Goal: Information Seeking & Learning: Learn about a topic

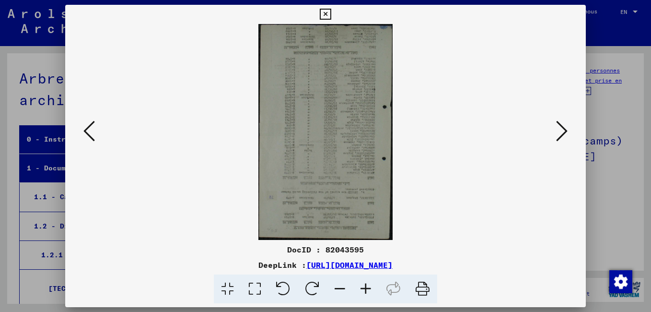
drag, startPoint x: 0, startPoint y: 0, endPoint x: 312, endPoint y: 281, distance: 420.1
click at [312, 281] on icon at bounding box center [312, 288] width 29 height 29
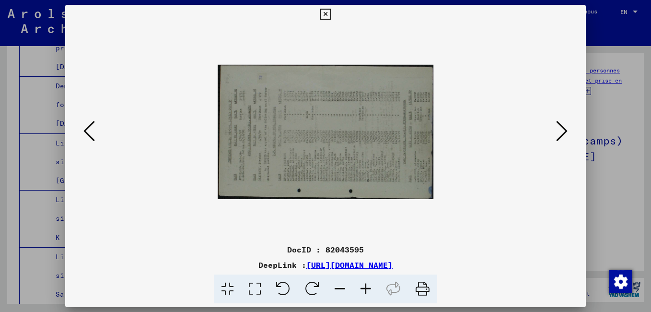
scroll to position [192, 0]
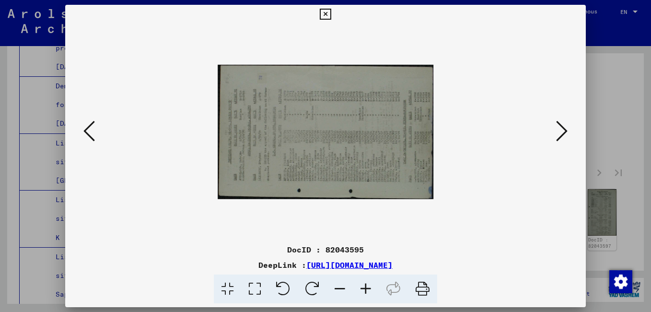
click at [312, 281] on icon at bounding box center [312, 288] width 29 height 29
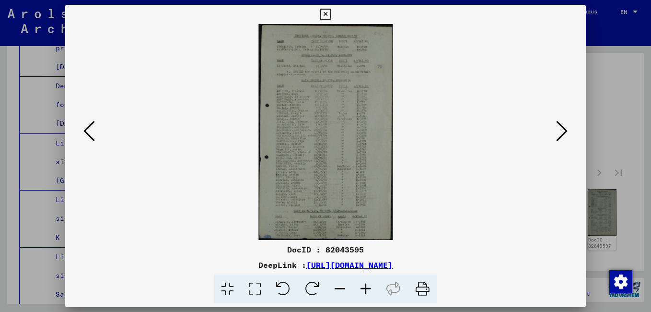
click at [411, 54] on viewer-one-image at bounding box center [326, 132] width 456 height 216
click at [563, 132] on icon at bounding box center [562, 130] width 12 height 23
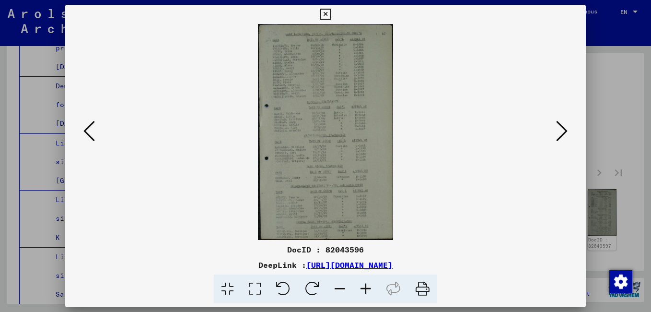
click at [366, 289] on icon at bounding box center [366, 288] width 26 height 29
click at [366, 288] on icon at bounding box center [366, 288] width 26 height 29
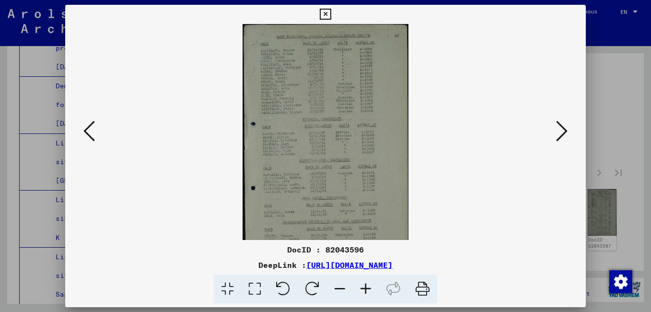
click at [366, 288] on icon at bounding box center [366, 288] width 26 height 29
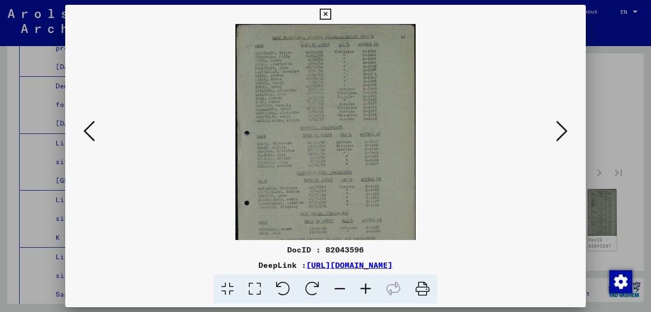
click at [365, 288] on icon at bounding box center [366, 288] width 26 height 29
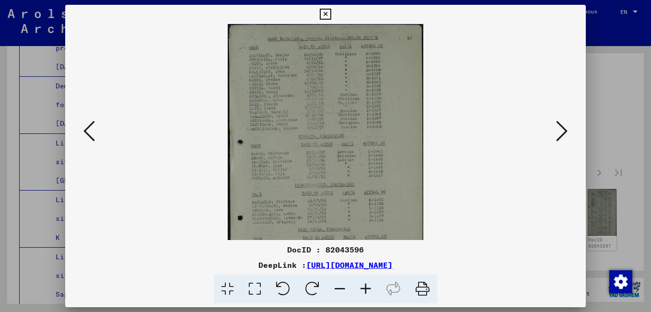
click at [365, 288] on icon at bounding box center [366, 288] width 26 height 29
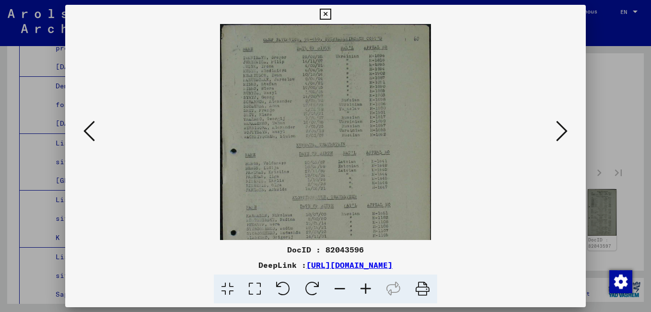
click at [365, 288] on icon at bounding box center [366, 288] width 26 height 29
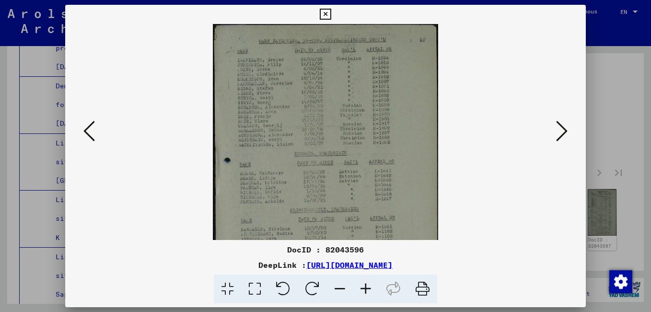
click at [365, 287] on icon at bounding box center [366, 288] width 26 height 29
click at [365, 286] on icon at bounding box center [366, 288] width 26 height 29
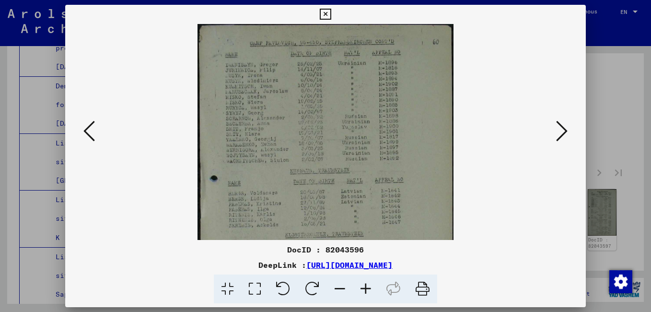
click at [364, 284] on icon at bounding box center [366, 288] width 26 height 29
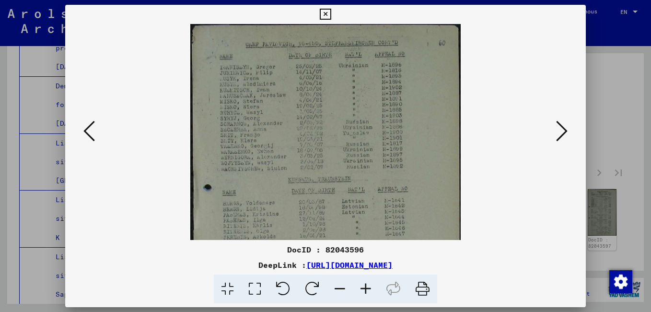
click at [363, 284] on icon at bounding box center [366, 288] width 26 height 29
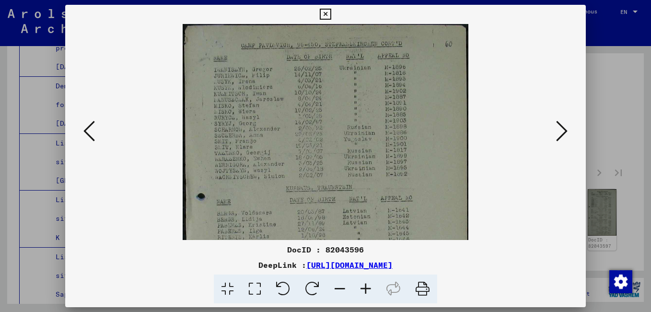
click at [362, 283] on icon at bounding box center [366, 288] width 26 height 29
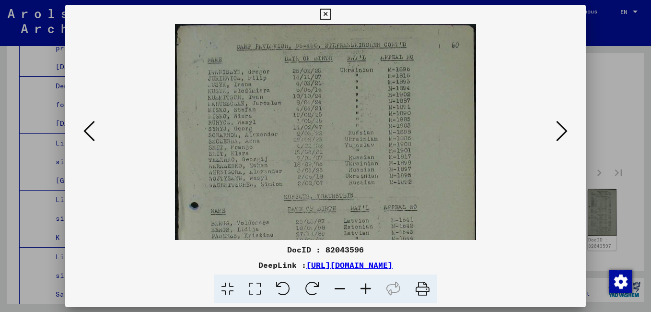
click at [361, 283] on icon at bounding box center [366, 288] width 26 height 29
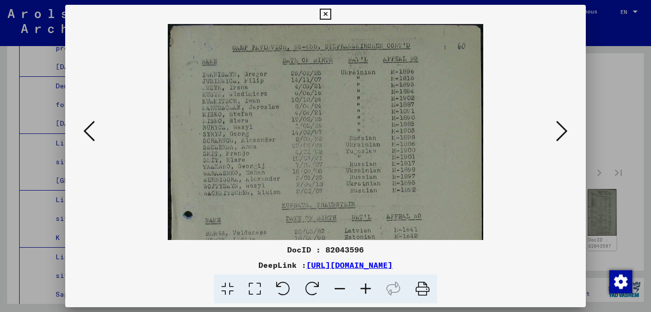
click at [359, 282] on icon at bounding box center [366, 288] width 26 height 29
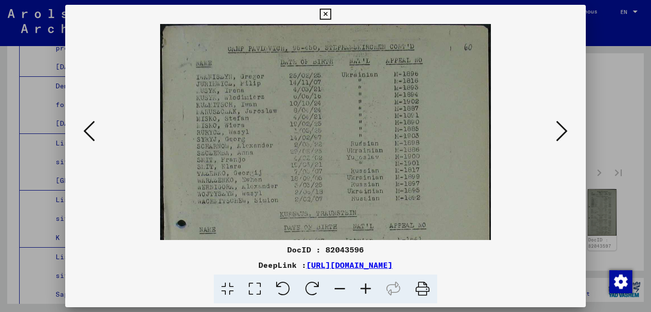
drag, startPoint x: 358, startPoint y: 281, endPoint x: 326, endPoint y: 270, distance: 33.8
click at [353, 279] on span at bounding box center [326, 288] width 224 height 29
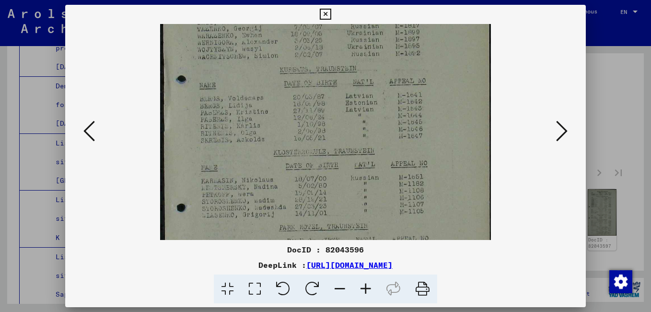
scroll to position [152, 0]
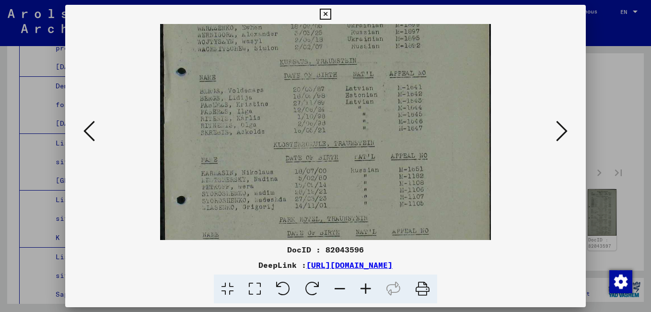
drag, startPoint x: 268, startPoint y: 150, endPoint x: 254, endPoint y: 36, distance: 114.1
click at [254, 36] on img at bounding box center [325, 136] width 331 height 528
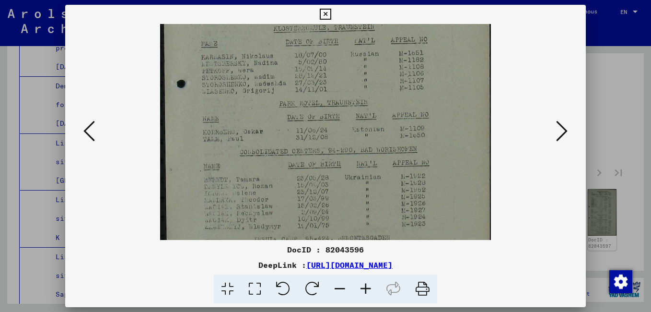
drag, startPoint x: 255, startPoint y: 165, endPoint x: 232, endPoint y: 53, distance: 114.7
click at [227, 48] on img at bounding box center [325, 20] width 331 height 528
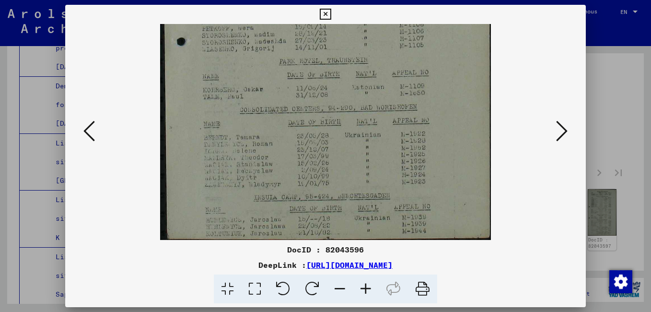
scroll to position [312, 0]
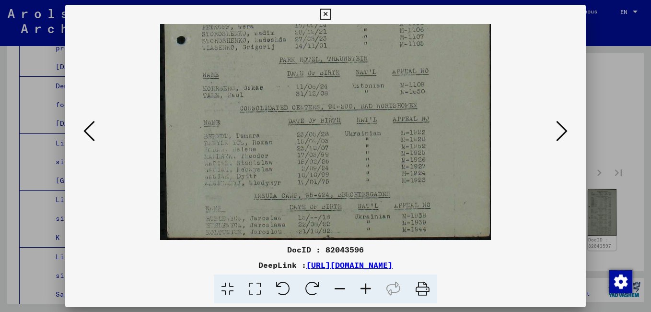
drag, startPoint x: 264, startPoint y: 141, endPoint x: 251, endPoint y: 33, distance: 109.1
drag, startPoint x: 272, startPoint y: 171, endPoint x: 269, endPoint y: 121, distance: 50.5
click at [566, 130] on icon at bounding box center [562, 130] width 12 height 23
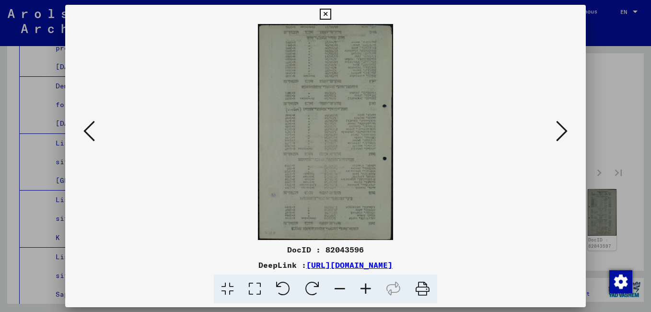
scroll to position [0, 0]
click at [287, 284] on icon at bounding box center [283, 288] width 29 height 29
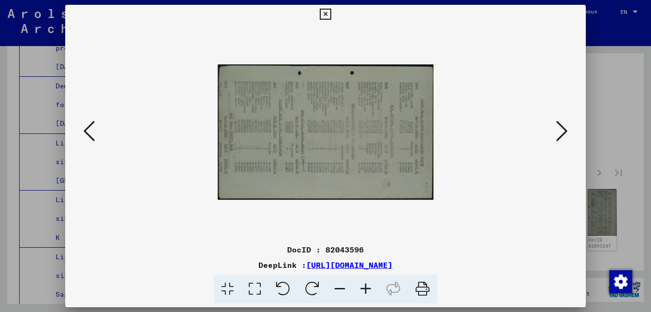
click at [284, 280] on icon at bounding box center [283, 288] width 29 height 29
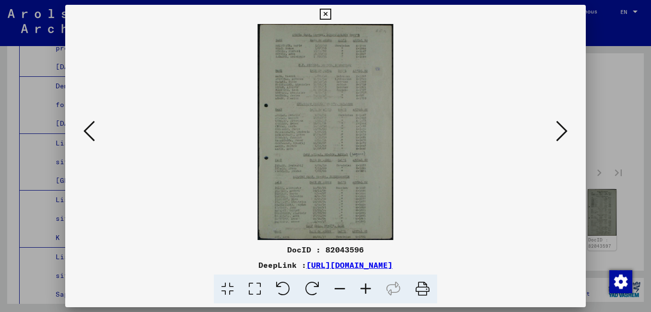
click at [398, 60] on viewer-one-image at bounding box center [326, 132] width 456 height 216
click at [555, 138] on button at bounding box center [562, 131] width 17 height 27
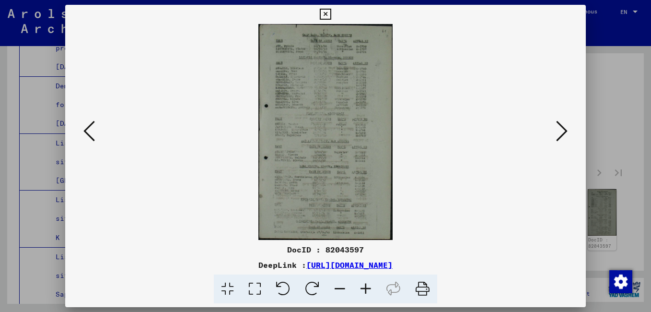
click at [366, 287] on icon at bounding box center [366, 288] width 26 height 29
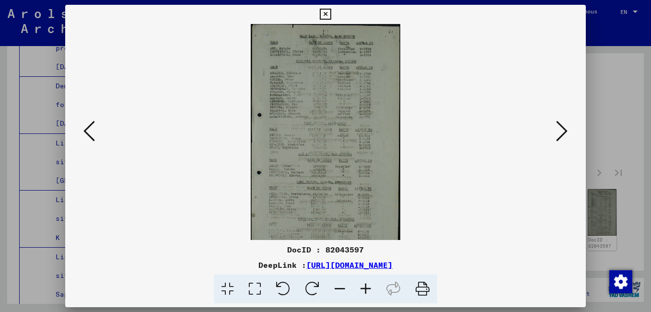
click at [366, 287] on icon at bounding box center [366, 288] width 26 height 29
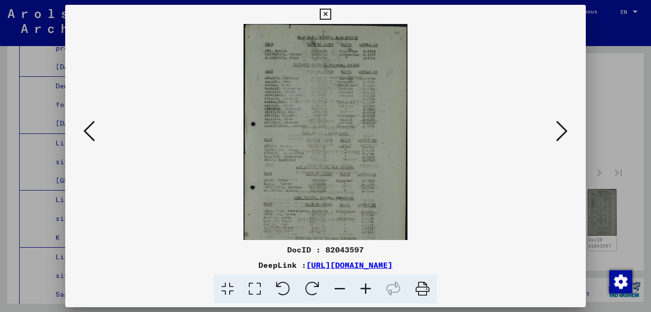
click at [366, 287] on icon at bounding box center [366, 288] width 26 height 29
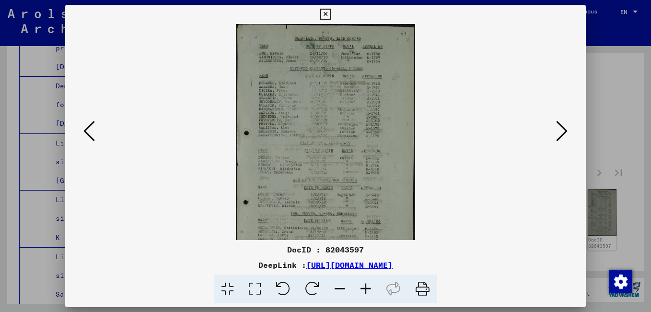
click at [366, 287] on icon at bounding box center [366, 288] width 26 height 29
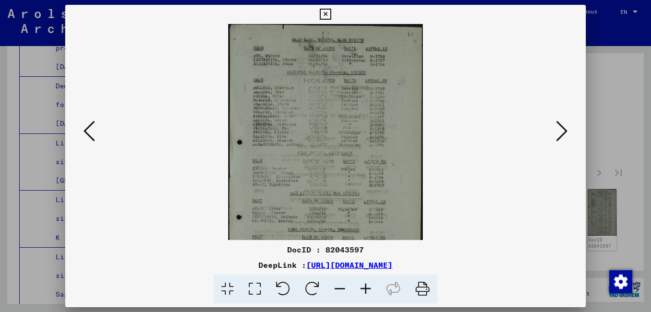
click at [366, 287] on icon at bounding box center [366, 288] width 26 height 29
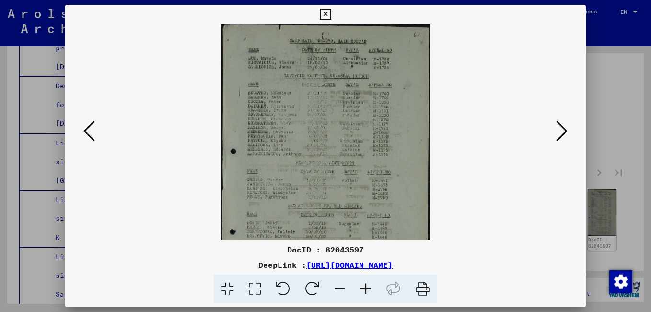
click at [366, 287] on icon at bounding box center [366, 288] width 26 height 29
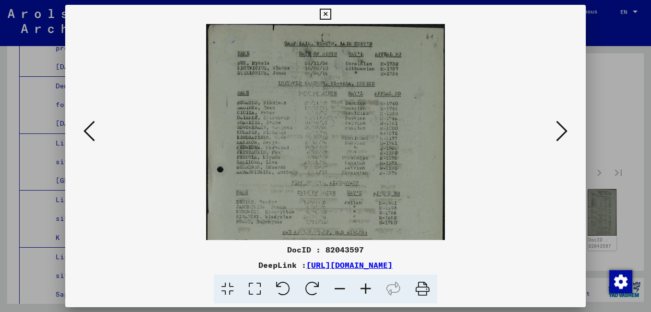
click at [366, 287] on icon at bounding box center [366, 288] width 26 height 29
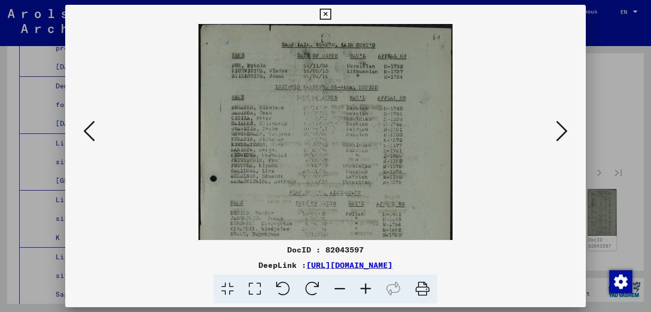
click at [366, 287] on icon at bounding box center [366, 288] width 26 height 29
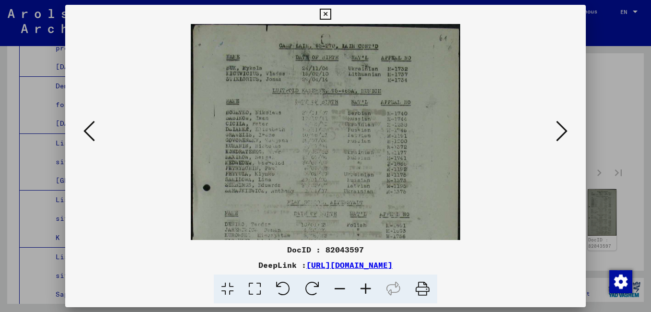
click at [366, 287] on icon at bounding box center [366, 288] width 26 height 29
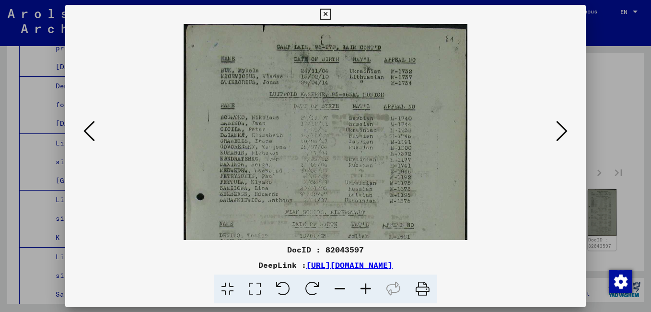
click at [366, 287] on icon at bounding box center [366, 288] width 26 height 29
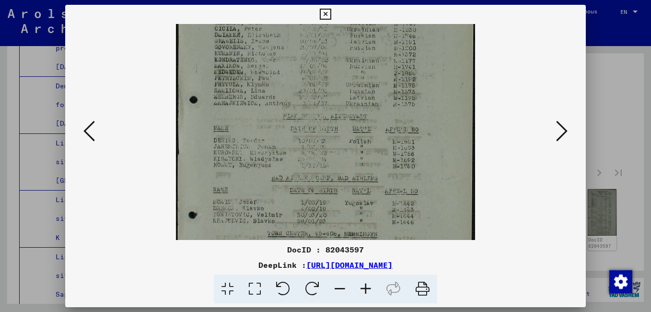
scroll to position [106, 0]
drag, startPoint x: 275, startPoint y: 182, endPoint x: 269, endPoint y: 75, distance: 106.7
click at [269, 75] on img at bounding box center [325, 157] width 299 height 480
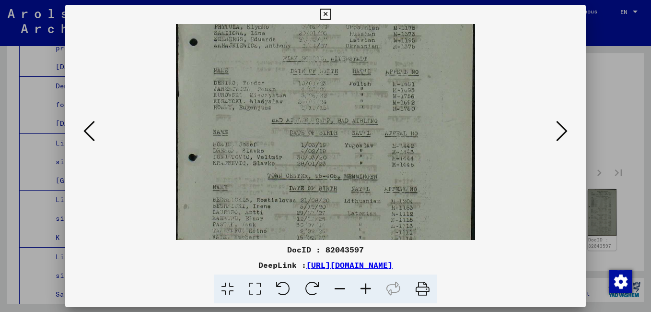
drag, startPoint x: 282, startPoint y: 165, endPoint x: 276, endPoint y: 55, distance: 110.0
click at [276, 55] on img at bounding box center [325, 100] width 299 height 480
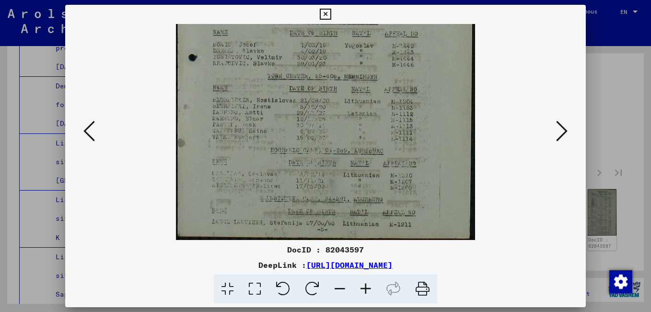
scroll to position [264, 0]
drag, startPoint x: 269, startPoint y: 181, endPoint x: 272, endPoint y: 60, distance: 120.9
click at [272, 60] on img at bounding box center [325, 0] width 299 height 480
click at [563, 134] on icon at bounding box center [562, 130] width 12 height 23
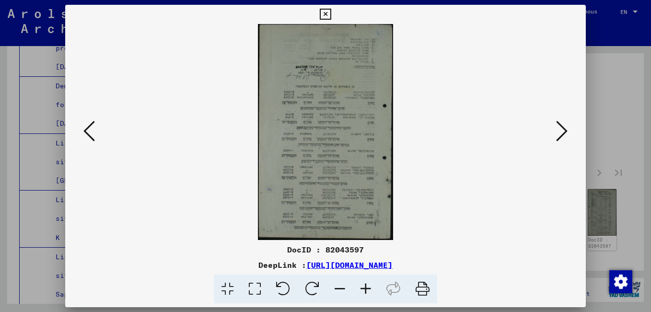
scroll to position [0, 0]
click at [311, 282] on icon at bounding box center [312, 288] width 29 height 29
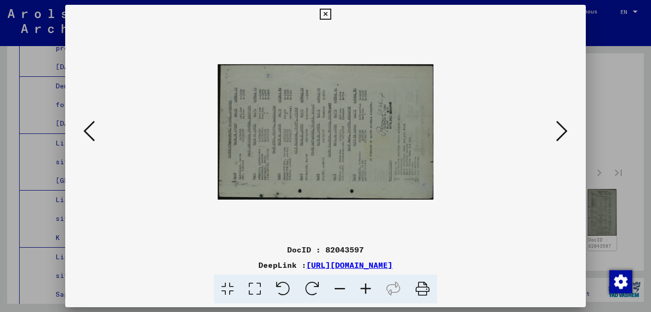
click at [311, 282] on icon at bounding box center [312, 288] width 29 height 29
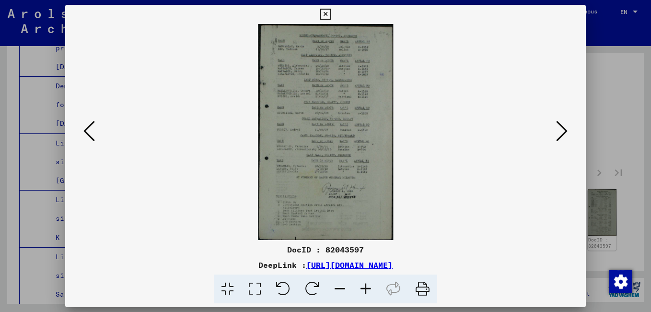
click at [418, 44] on viewer-one-image at bounding box center [326, 132] width 456 height 216
click at [361, 282] on icon at bounding box center [366, 288] width 26 height 29
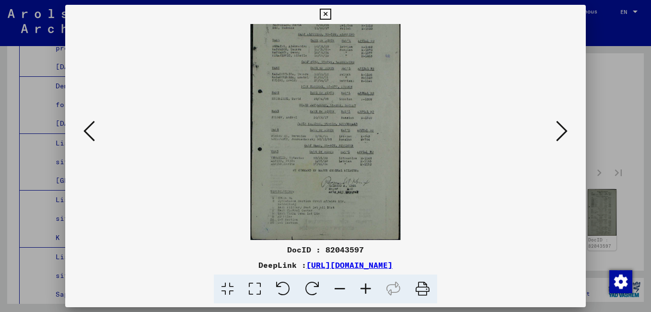
click at [358, 281] on icon at bounding box center [366, 288] width 26 height 29
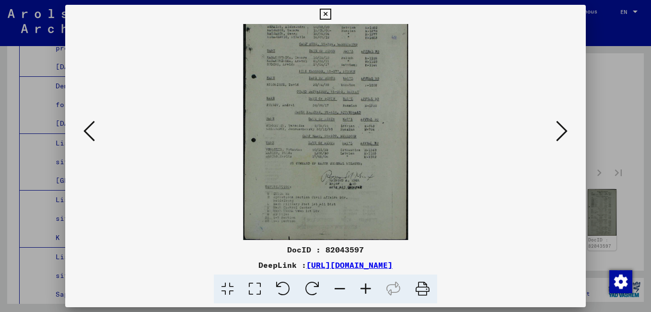
click at [358, 281] on icon at bounding box center [366, 288] width 26 height 29
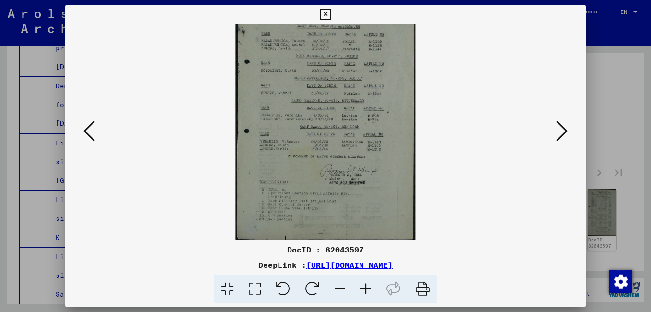
click at [358, 281] on icon at bounding box center [366, 288] width 26 height 29
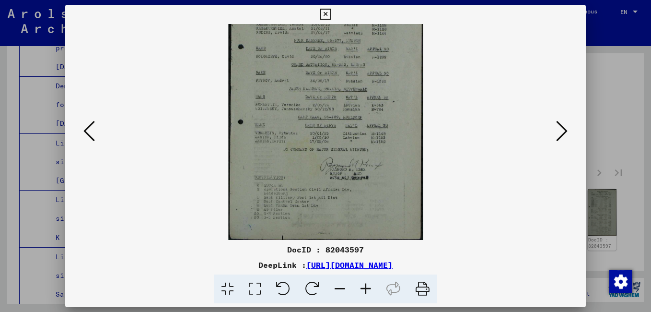
click at [357, 280] on icon at bounding box center [366, 288] width 26 height 29
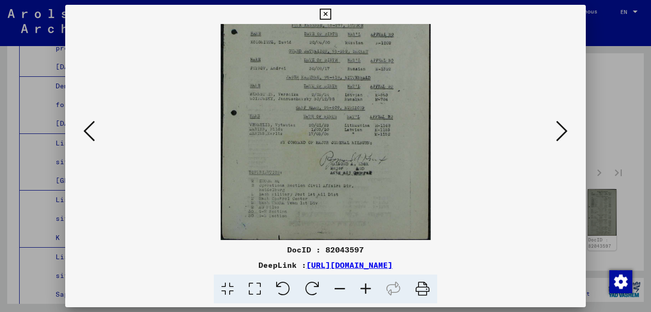
click at [357, 280] on icon at bounding box center [366, 288] width 26 height 29
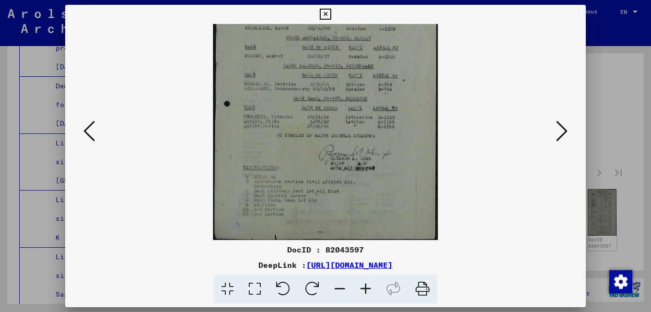
click at [354, 277] on icon at bounding box center [366, 288] width 26 height 29
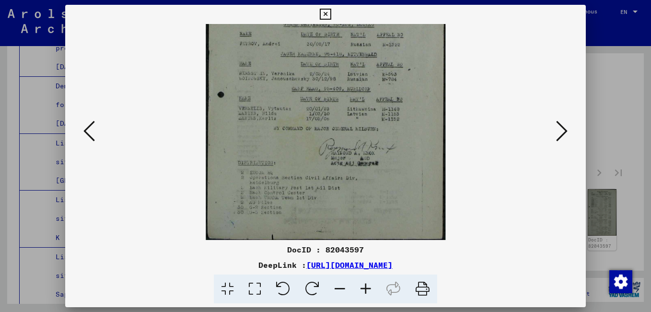
click at [566, 126] on icon at bounding box center [562, 130] width 12 height 23
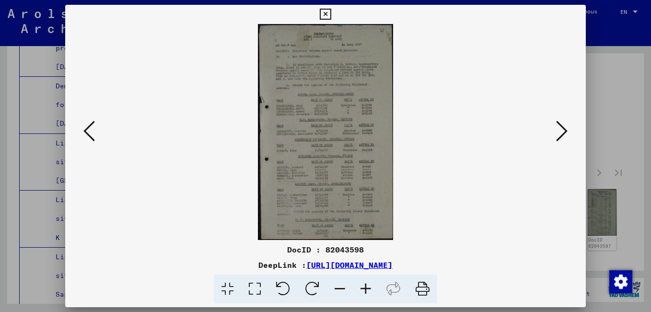
click at [364, 288] on icon at bounding box center [366, 288] width 26 height 29
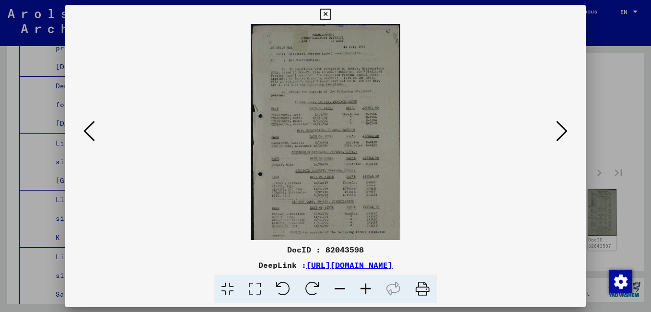
click at [364, 288] on icon at bounding box center [366, 288] width 26 height 29
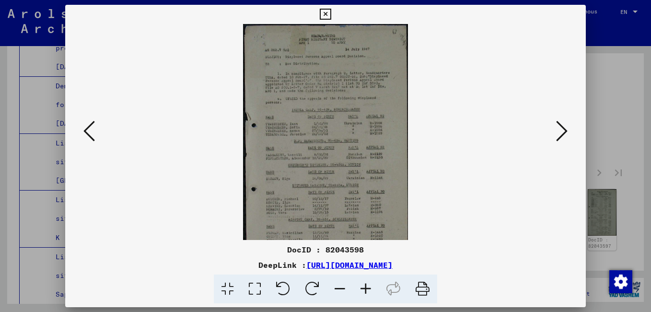
click at [364, 288] on icon at bounding box center [366, 288] width 26 height 29
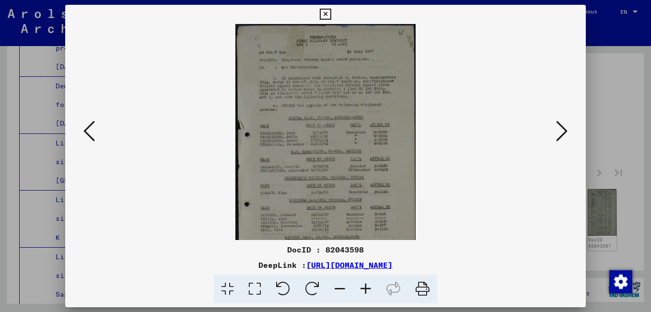
click at [364, 288] on icon at bounding box center [366, 288] width 26 height 29
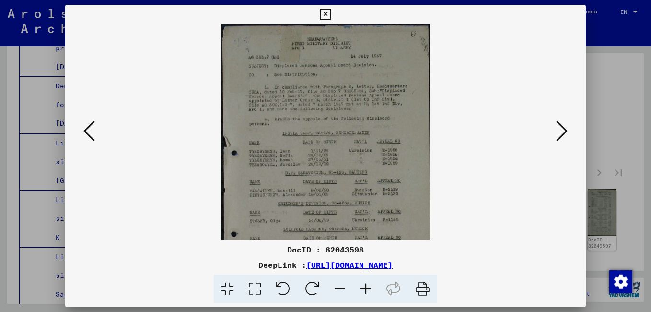
click at [364, 288] on icon at bounding box center [366, 288] width 26 height 29
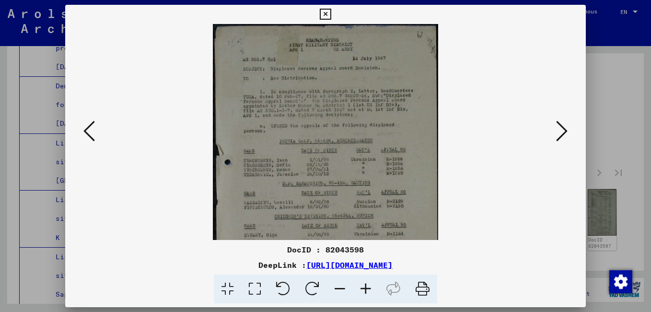
click at [362, 287] on icon at bounding box center [366, 288] width 26 height 29
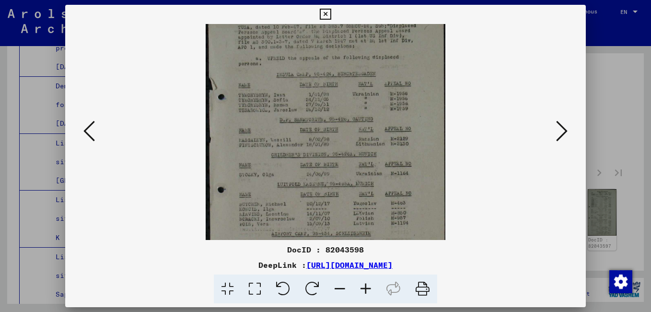
scroll to position [91, 0]
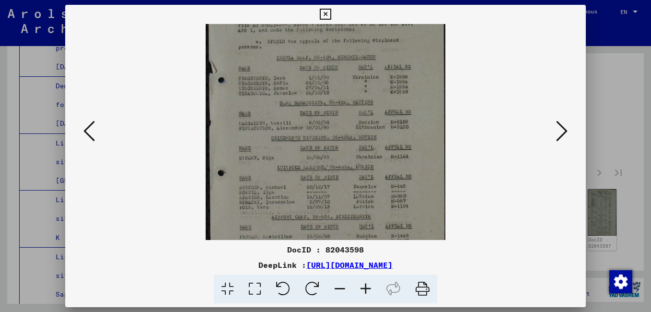
drag, startPoint x: 300, startPoint y: 183, endPoint x: 264, endPoint y: 92, distance: 98.0
click at [264, 92] on img at bounding box center [326, 125] width 240 height 384
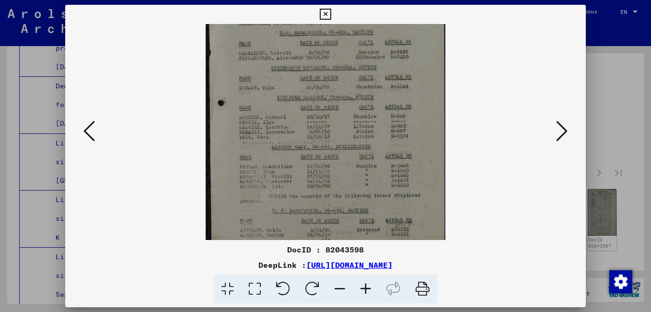
scroll to position [168, 0]
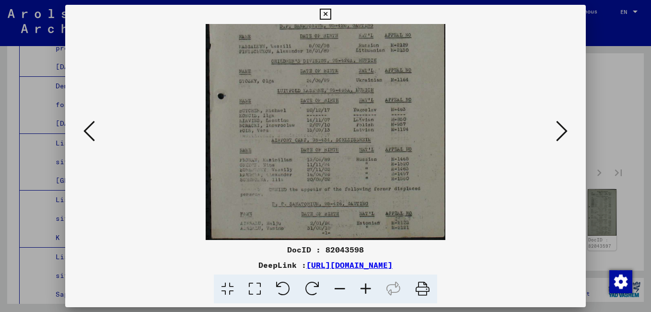
drag, startPoint x: 301, startPoint y: 129, endPoint x: 292, endPoint y: 47, distance: 82.6
click at [292, 47] on img at bounding box center [326, 48] width 240 height 384
drag, startPoint x: 296, startPoint y: 181, endPoint x: 291, endPoint y: 76, distance: 105.2
click at [291, 76] on img at bounding box center [326, 48] width 240 height 384
drag, startPoint x: 300, startPoint y: 181, endPoint x: 310, endPoint y: 129, distance: 53.7
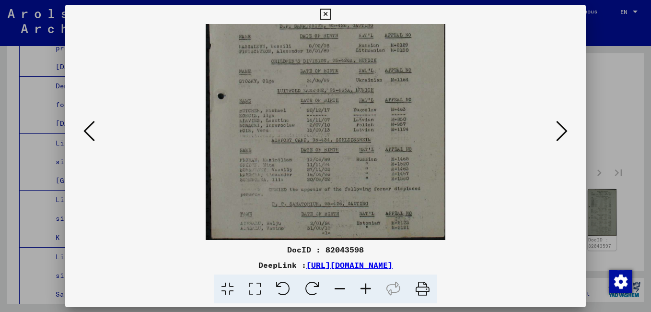
click at [308, 132] on img at bounding box center [326, 48] width 240 height 384
drag, startPoint x: 285, startPoint y: 227, endPoint x: 288, endPoint y: 163, distance: 63.9
click at [287, 165] on img at bounding box center [326, 48] width 240 height 384
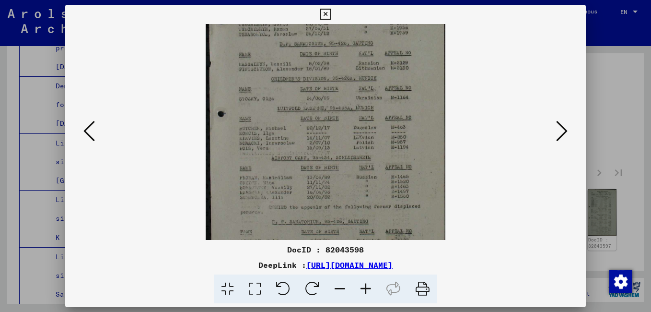
drag, startPoint x: 315, startPoint y: 126, endPoint x: 312, endPoint y: 99, distance: 27.5
click at [312, 99] on img at bounding box center [326, 66] width 240 height 384
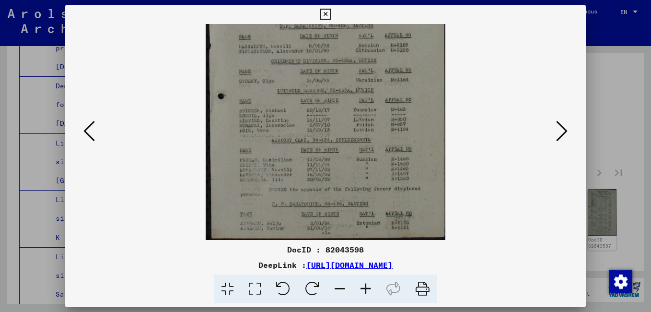
drag, startPoint x: 312, startPoint y: 99, endPoint x: 323, endPoint y: 234, distance: 135.2
click at [313, 40] on img at bounding box center [326, 48] width 240 height 384
drag, startPoint x: 318, startPoint y: 212, endPoint x: 312, endPoint y: 113, distance: 99.5
click at [310, 114] on img at bounding box center [326, 48] width 240 height 384
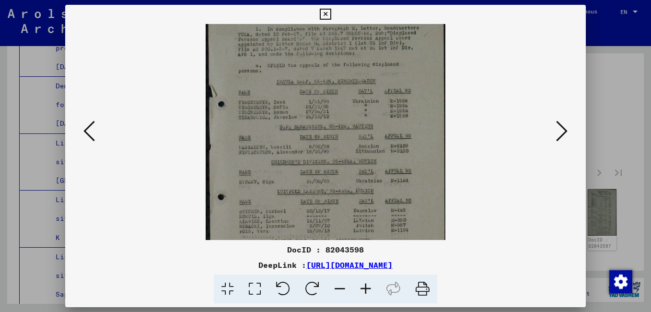
drag, startPoint x: 295, startPoint y: 104, endPoint x: 355, endPoint y: 245, distance: 153.2
click at [309, 243] on div "DocID : 82043598 DeepLink : [URL][DOMAIN_NAME]" at bounding box center [325, 154] width 521 height 299
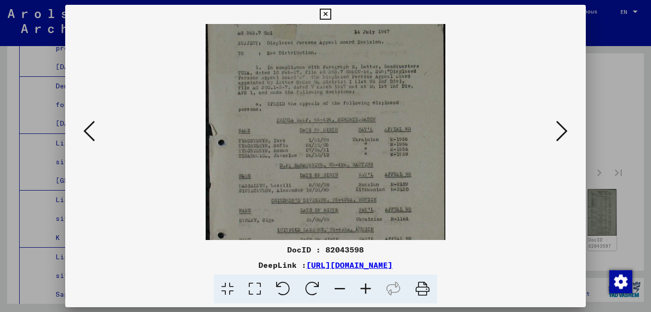
drag, startPoint x: 564, startPoint y: 130, endPoint x: 554, endPoint y: 130, distance: 9.6
click at [563, 130] on icon at bounding box center [562, 130] width 12 height 23
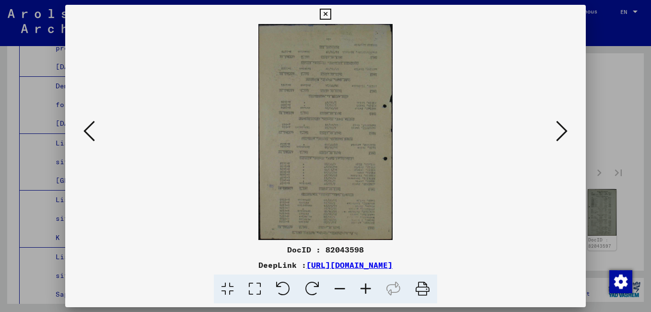
click at [309, 287] on icon at bounding box center [312, 288] width 29 height 29
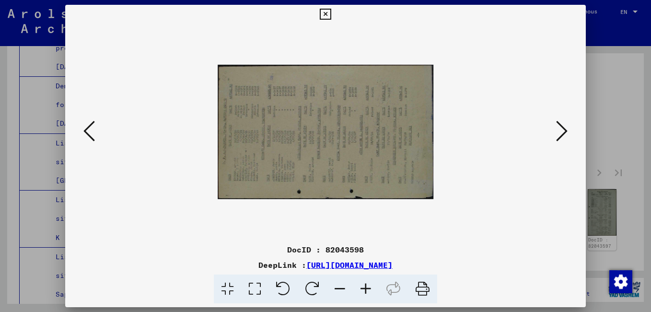
click at [307, 283] on icon at bounding box center [312, 288] width 29 height 29
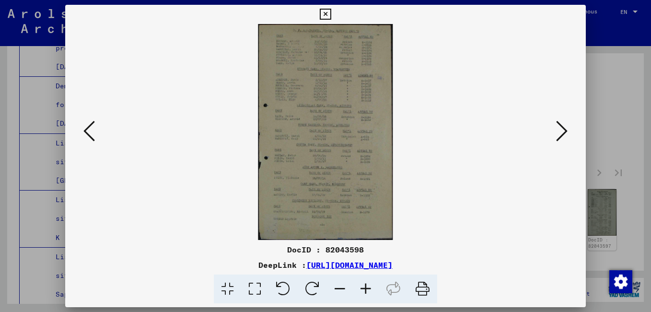
click at [421, 21] on div "DocID : 82043598 DeepLink : [URL][DOMAIN_NAME]" at bounding box center [325, 154] width 521 height 299
click at [567, 132] on icon at bounding box center [562, 130] width 12 height 23
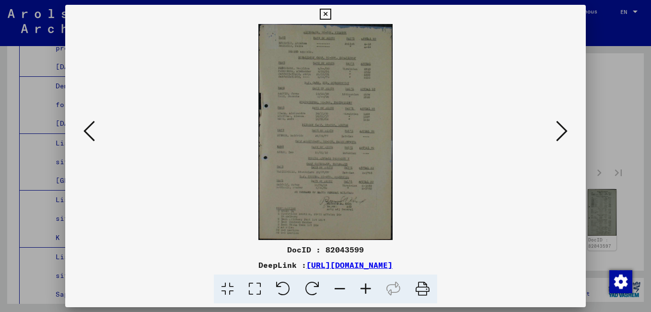
click at [364, 288] on icon at bounding box center [366, 288] width 26 height 29
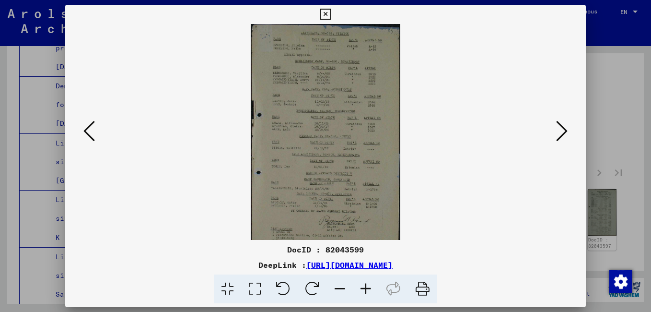
click at [364, 286] on icon at bounding box center [366, 288] width 26 height 29
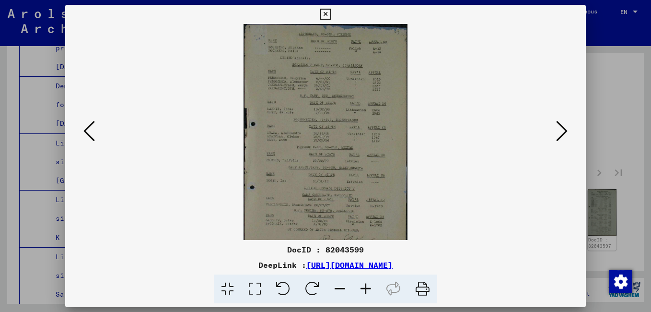
click at [364, 283] on icon at bounding box center [366, 288] width 26 height 29
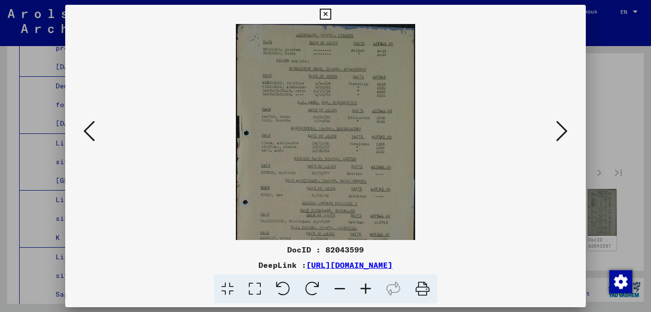
click at [364, 282] on icon at bounding box center [366, 288] width 26 height 29
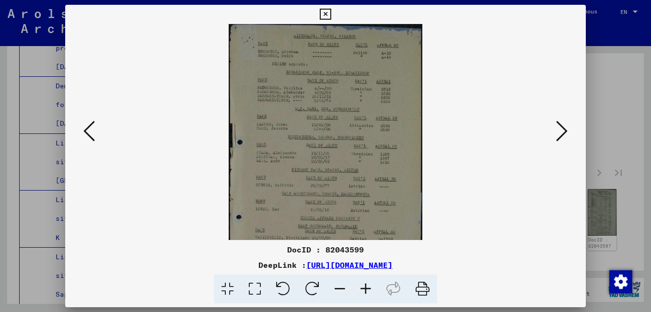
click at [364, 281] on icon at bounding box center [366, 288] width 26 height 29
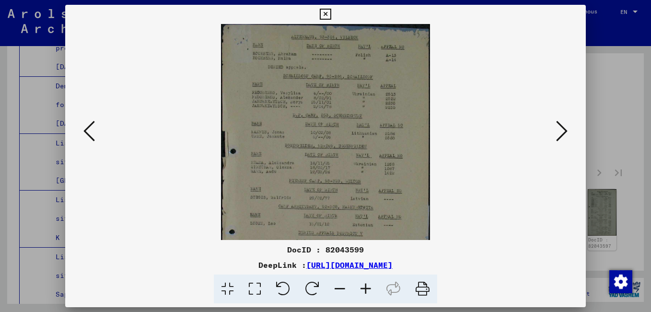
click at [364, 281] on icon at bounding box center [366, 288] width 26 height 29
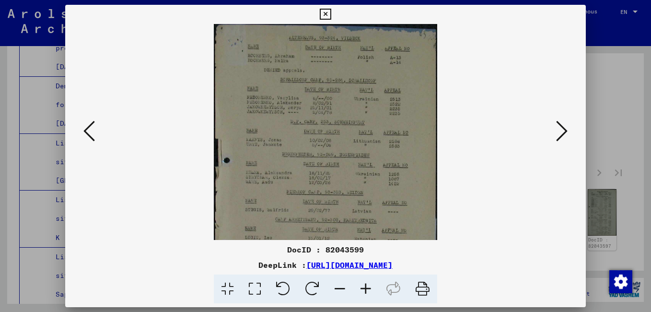
click at [364, 278] on icon at bounding box center [366, 288] width 26 height 29
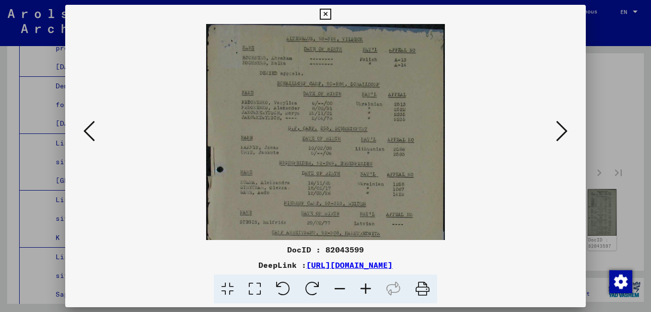
click at [364, 277] on icon at bounding box center [366, 288] width 26 height 29
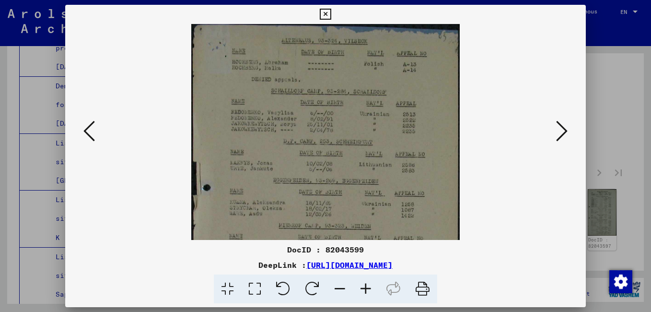
click at [364, 276] on icon at bounding box center [366, 288] width 26 height 29
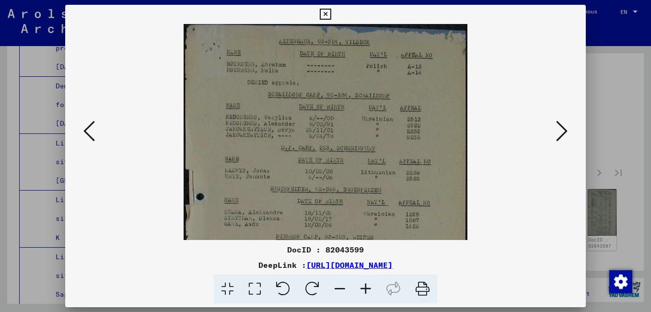
click at [364, 275] on icon at bounding box center [366, 288] width 26 height 29
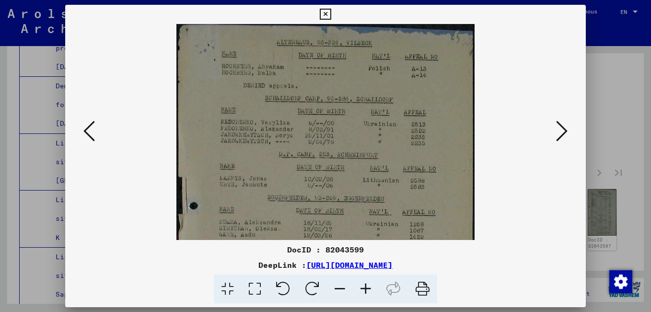
click at [364, 274] on icon at bounding box center [366, 288] width 26 height 29
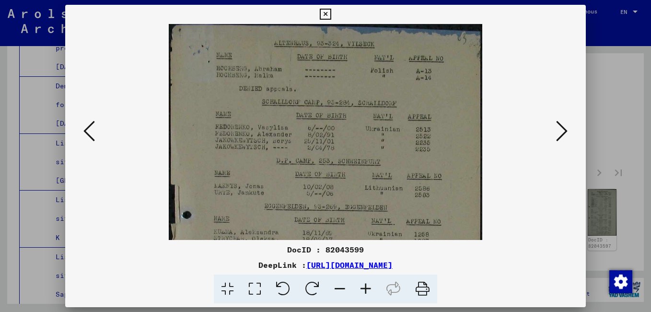
click at [364, 273] on div "DocID : 82043599 DeepLink : [URL][DOMAIN_NAME]" at bounding box center [325, 274] width 521 height 60
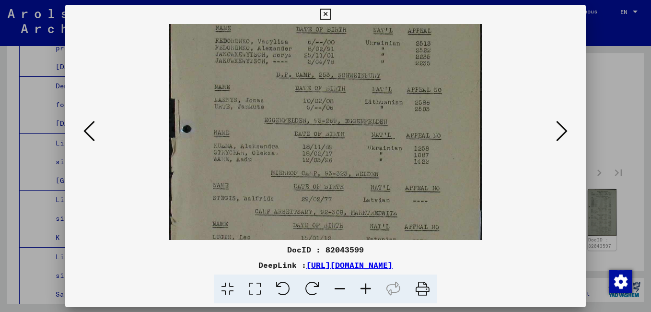
scroll to position [103, 0]
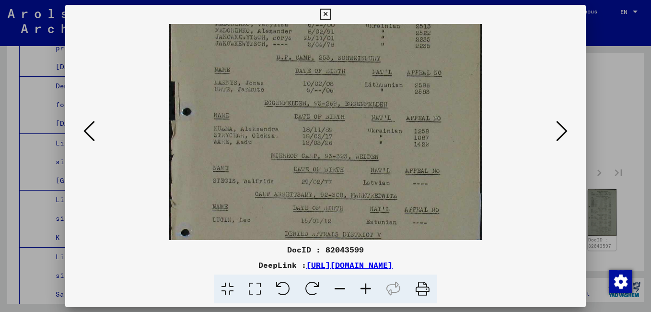
drag, startPoint x: 287, startPoint y: 150, endPoint x: 260, endPoint y: 47, distance: 106.7
click at [260, 47] on img at bounding box center [326, 173] width 314 height 504
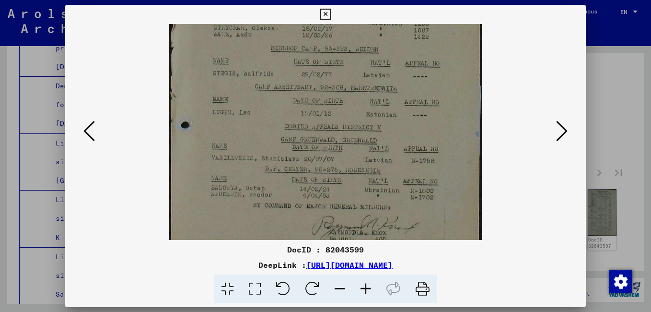
scroll to position [226, 0]
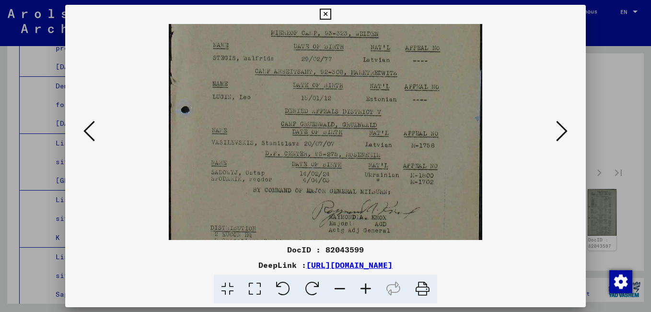
drag, startPoint x: 273, startPoint y: 142, endPoint x: 257, endPoint y: 19, distance: 123.9
click at [257, 19] on div "DocID : 82043599 DeepLink : [URL][DOMAIN_NAME]" at bounding box center [325, 154] width 521 height 299
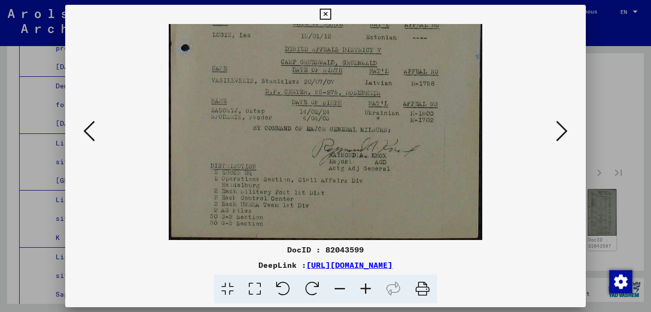
drag, startPoint x: 285, startPoint y: 156, endPoint x: 279, endPoint y: 16, distance: 139.7
click at [564, 132] on icon at bounding box center [562, 130] width 12 height 23
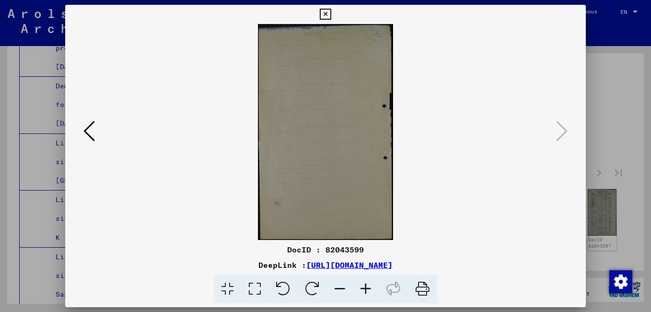
click at [325, 13] on icon at bounding box center [325, 15] width 11 height 12
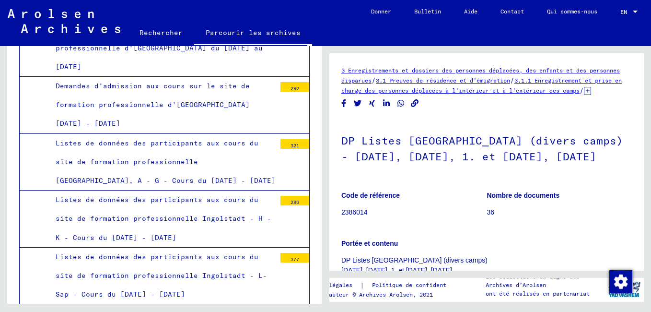
click at [448, 82] on link "3.1 Preuves de résidence et d’émigration" at bounding box center [443, 80] width 134 height 7
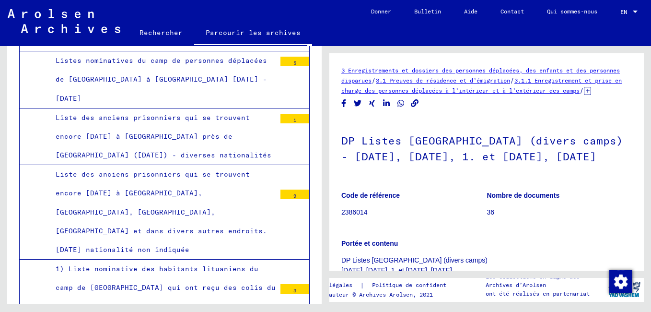
scroll to position [18356, 0]
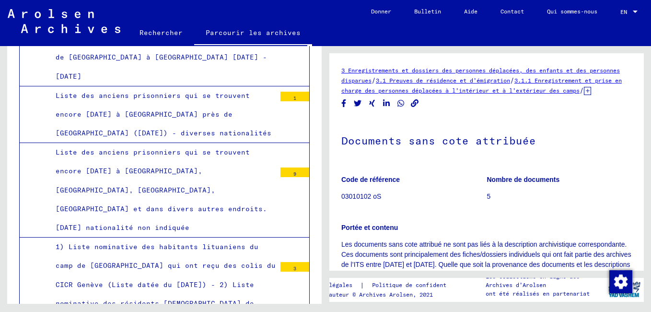
scroll to position [144, 0]
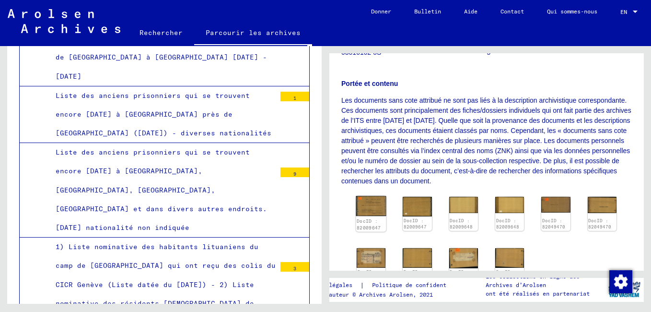
click at [374, 216] on img at bounding box center [371, 206] width 30 height 20
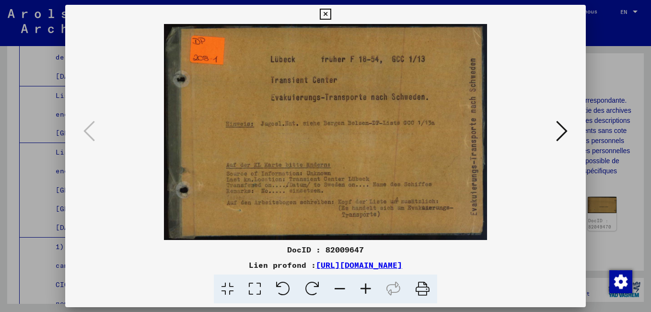
click at [561, 133] on icon at bounding box center [562, 130] width 12 height 23
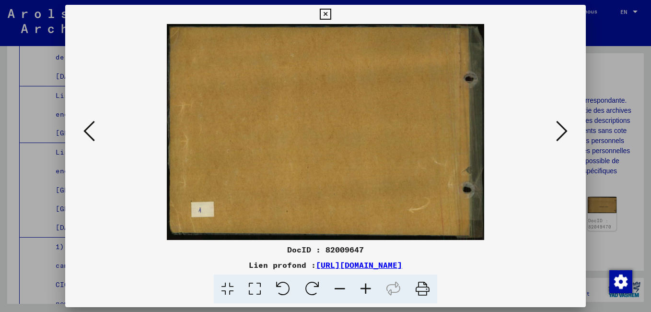
click at [561, 133] on icon at bounding box center [562, 130] width 12 height 23
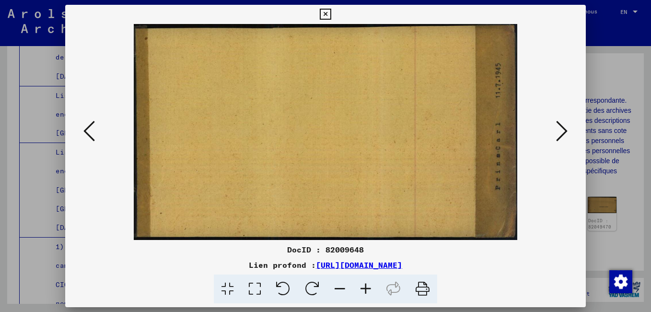
click at [561, 133] on icon at bounding box center [562, 130] width 12 height 23
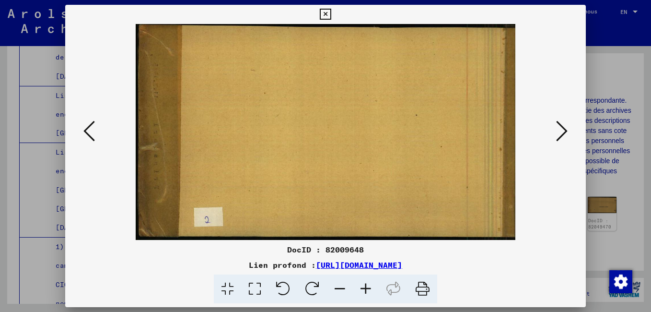
click at [561, 133] on icon at bounding box center [562, 130] width 12 height 23
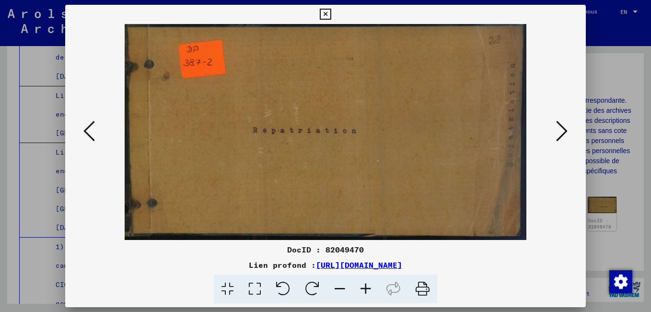
click at [561, 133] on icon at bounding box center [562, 130] width 12 height 23
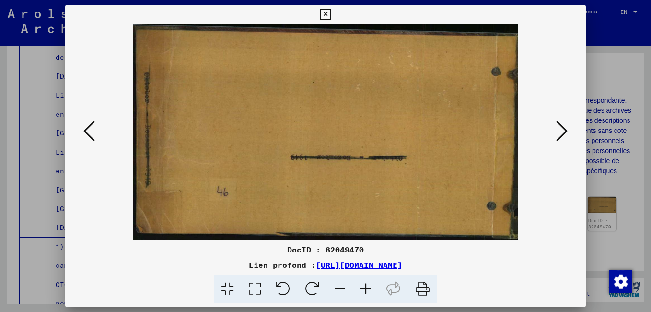
click at [561, 133] on icon at bounding box center [562, 130] width 12 height 23
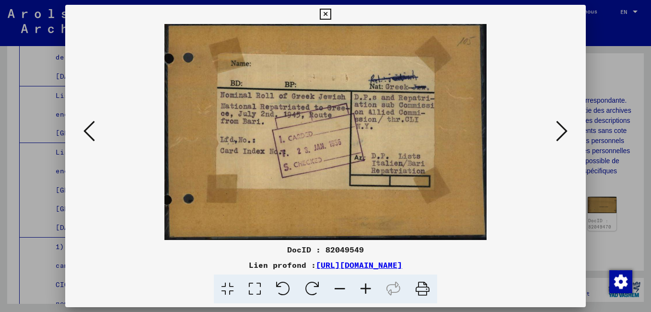
click at [561, 135] on icon at bounding box center [562, 130] width 12 height 23
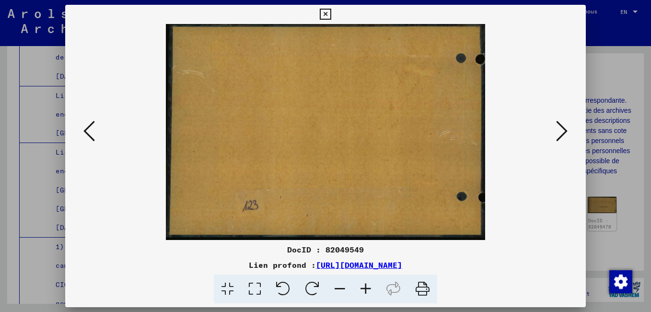
click at [561, 135] on icon at bounding box center [562, 130] width 12 height 23
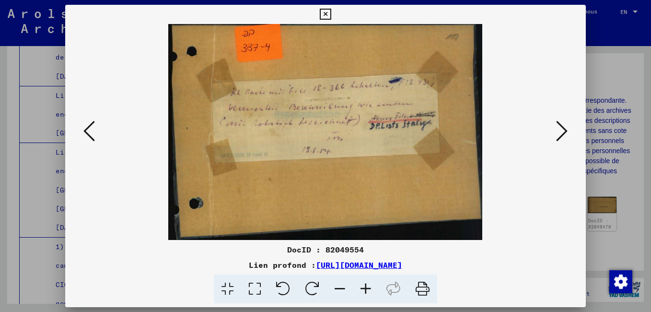
click at [561, 135] on icon at bounding box center [562, 130] width 12 height 23
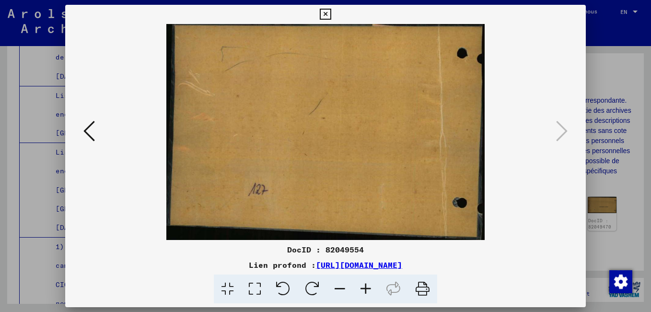
click at [325, 11] on icon at bounding box center [325, 15] width 11 height 12
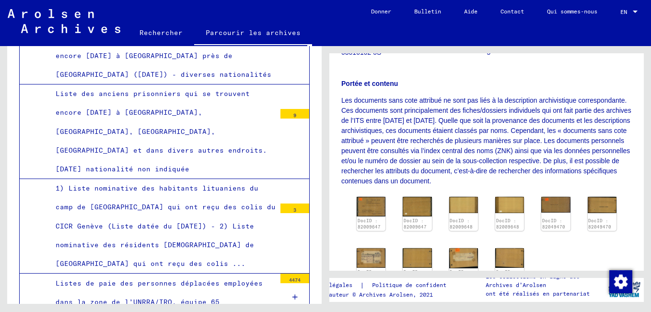
scroll to position [18452, 0]
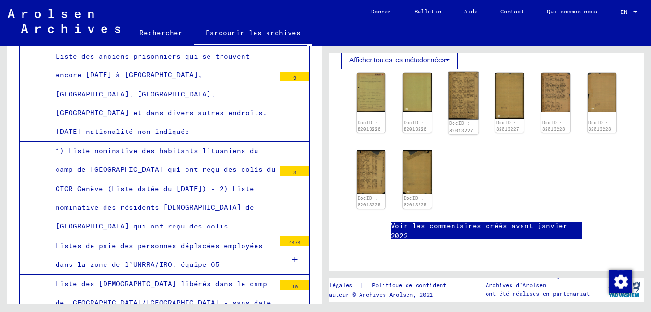
scroll to position [159, 0]
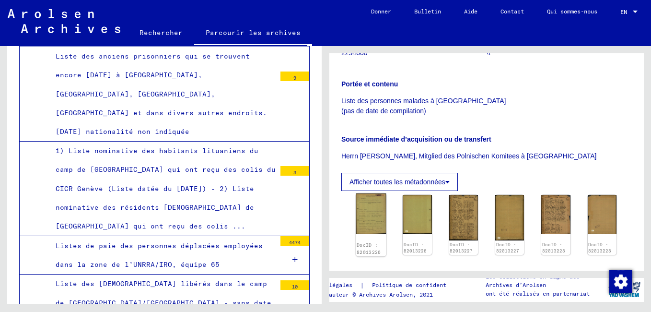
click at [374, 224] on img at bounding box center [371, 213] width 30 height 41
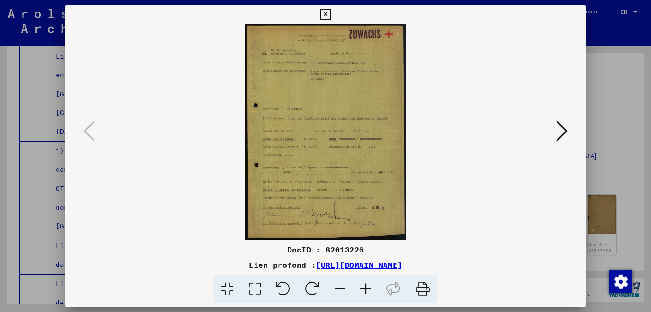
click at [563, 131] on icon at bounding box center [562, 130] width 12 height 23
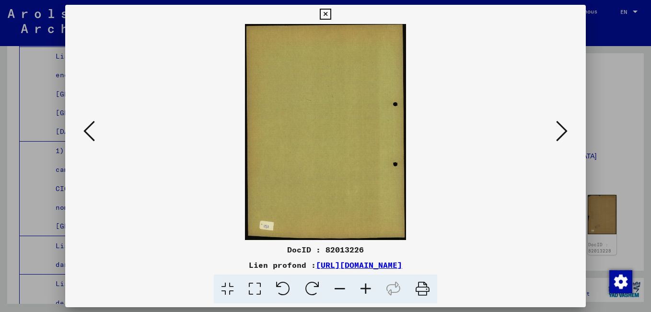
click at [563, 131] on icon at bounding box center [562, 130] width 12 height 23
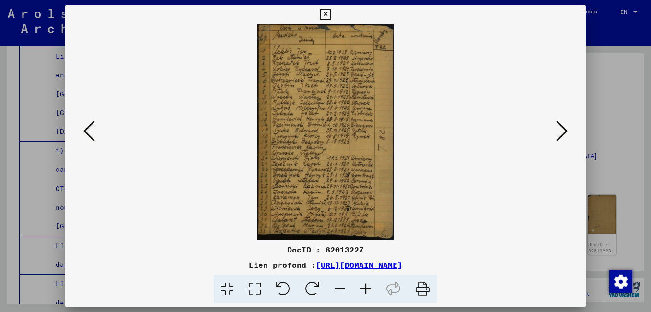
click at [368, 289] on icon at bounding box center [366, 288] width 26 height 29
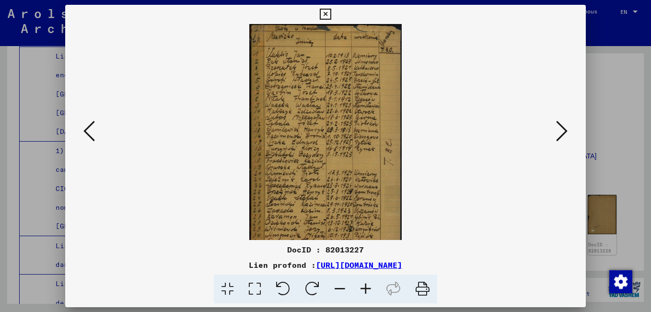
click at [368, 288] on icon at bounding box center [366, 288] width 26 height 29
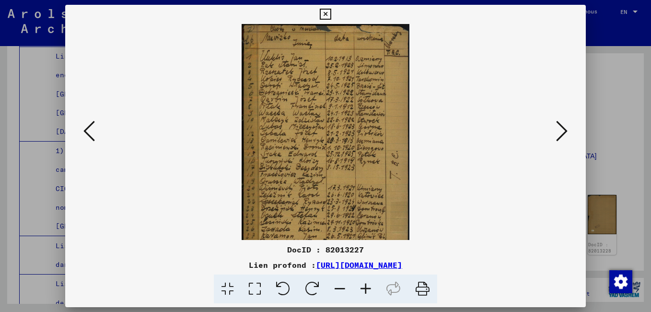
click at [368, 288] on icon at bounding box center [366, 288] width 26 height 29
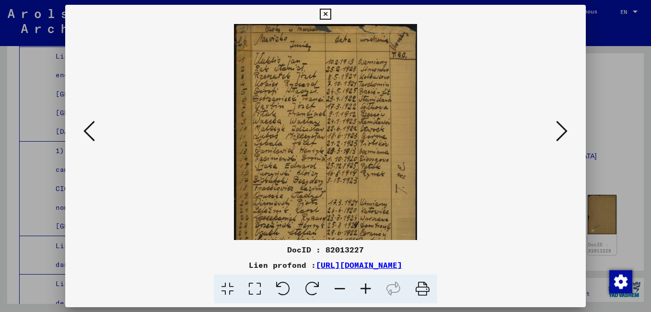
click at [368, 288] on icon at bounding box center [366, 288] width 26 height 29
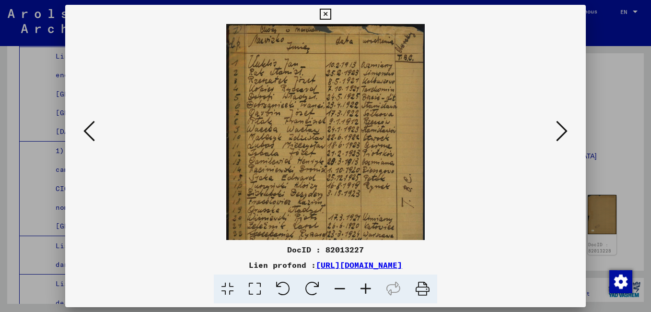
click at [368, 288] on icon at bounding box center [366, 288] width 26 height 29
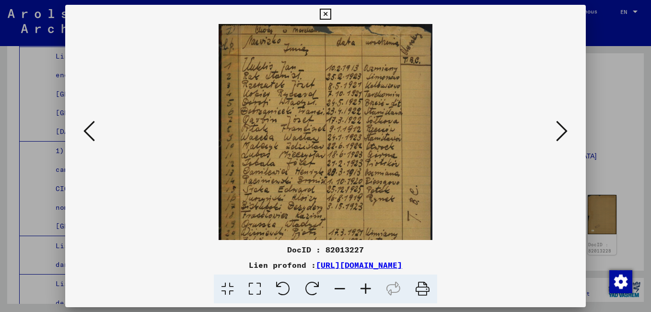
click at [368, 288] on icon at bounding box center [366, 288] width 26 height 29
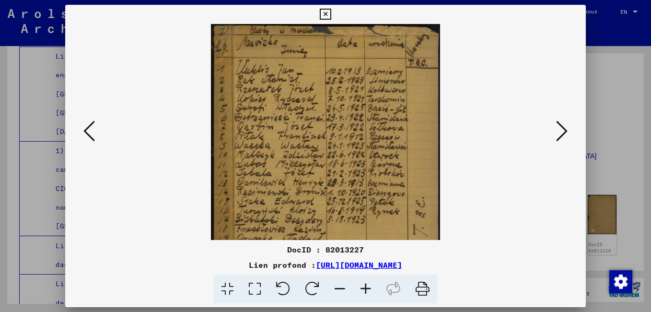
click at [368, 288] on icon at bounding box center [366, 288] width 26 height 29
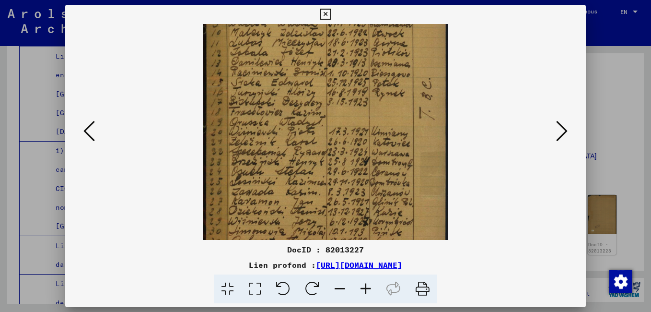
scroll to position [131, 0]
drag, startPoint x: 279, startPoint y: 197, endPoint x: 283, endPoint y: 65, distance: 131.5
click at [283, 65] on img at bounding box center [325, 85] width 245 height 384
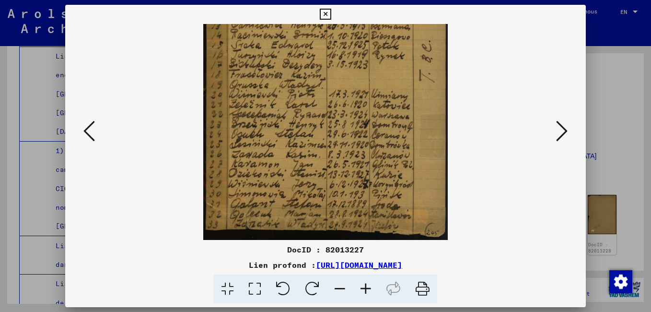
drag, startPoint x: 284, startPoint y: 193, endPoint x: 285, endPoint y: 87, distance: 106.0
click at [285, 87] on img at bounding box center [325, 48] width 245 height 384
click at [565, 134] on icon at bounding box center [562, 130] width 12 height 23
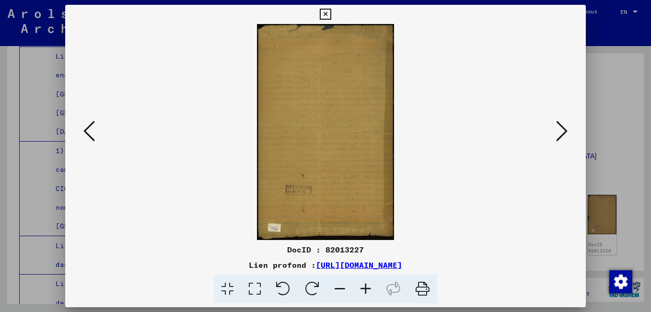
click at [565, 134] on icon at bounding box center [562, 130] width 12 height 23
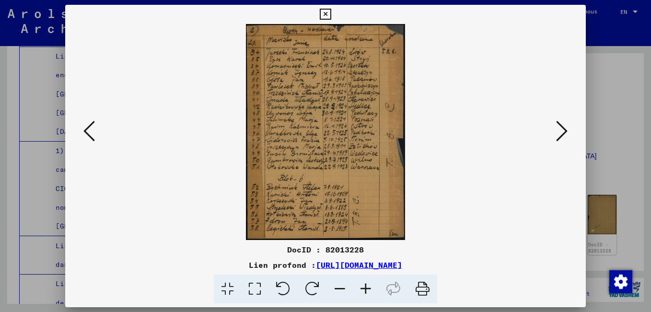
click at [365, 288] on icon at bounding box center [366, 288] width 26 height 29
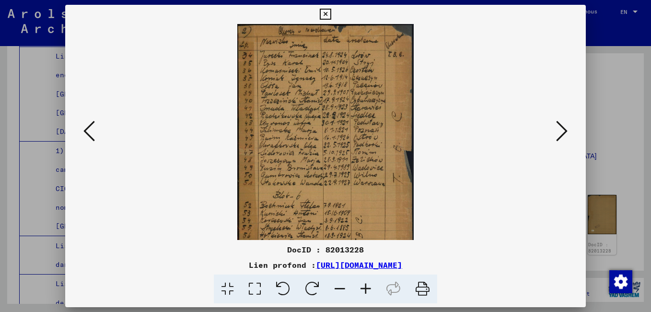
click at [365, 288] on icon at bounding box center [366, 288] width 26 height 29
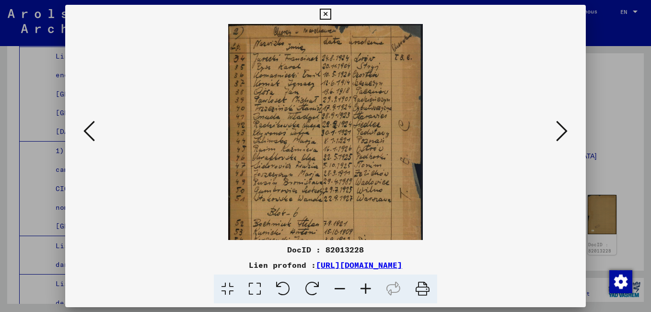
click at [365, 288] on icon at bounding box center [366, 288] width 26 height 29
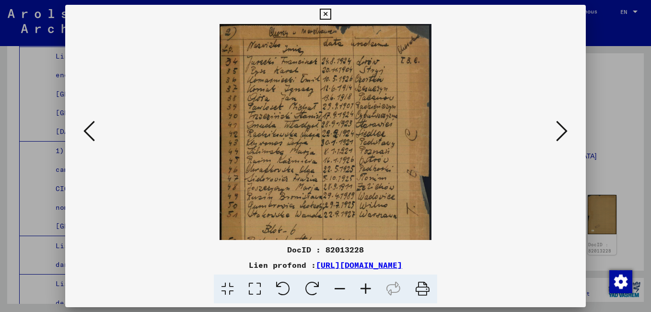
click at [365, 288] on icon at bounding box center [366, 288] width 26 height 29
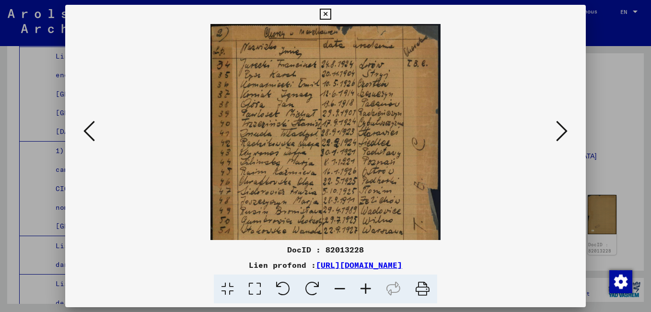
click at [365, 288] on icon at bounding box center [366, 288] width 26 height 29
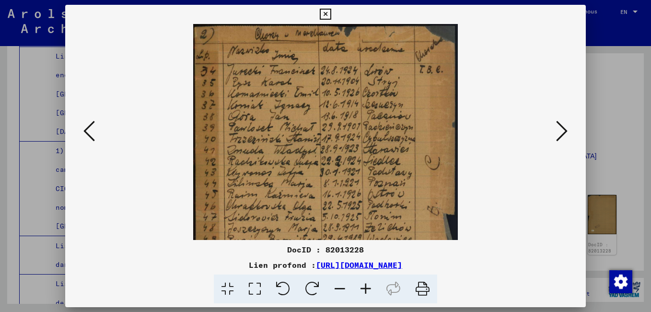
click at [365, 288] on icon at bounding box center [366, 288] width 26 height 29
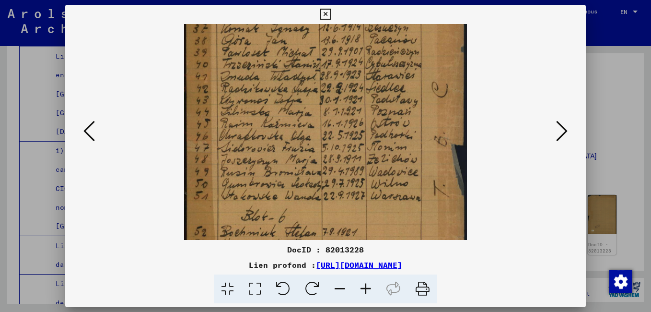
scroll to position [83, 0]
drag, startPoint x: 295, startPoint y: 173, endPoint x: 294, endPoint y: 90, distance: 83.0
click at [294, 90] on img at bounding box center [325, 133] width 283 height 384
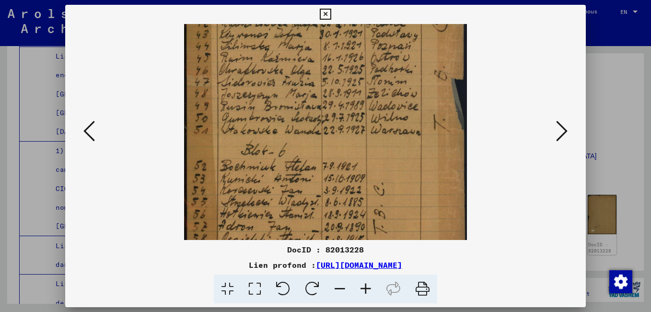
scroll to position [168, 0]
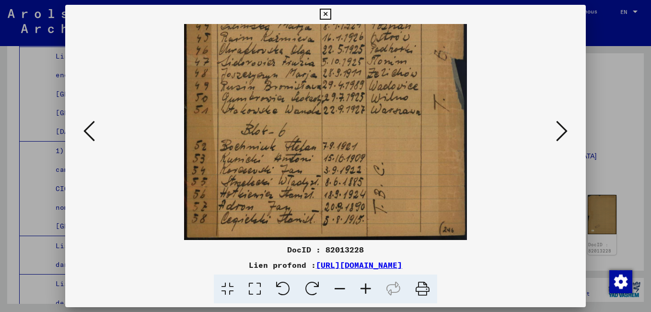
drag, startPoint x: 305, startPoint y: 181, endPoint x: 294, endPoint y: 93, distance: 88.9
click at [294, 93] on img at bounding box center [325, 48] width 283 height 384
click at [562, 135] on icon at bounding box center [562, 130] width 12 height 23
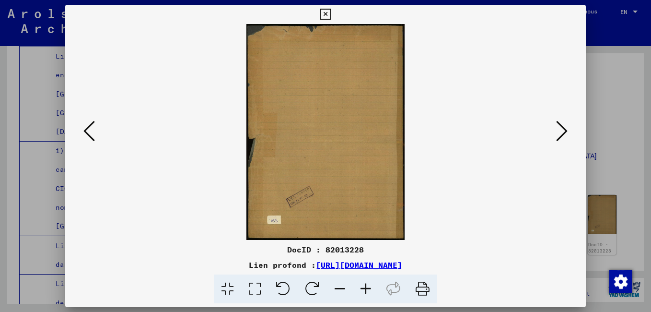
scroll to position [0, 0]
click at [562, 135] on icon at bounding box center [562, 130] width 12 height 23
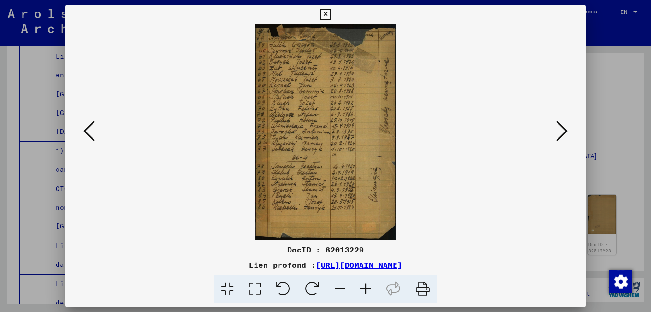
click at [364, 284] on icon at bounding box center [366, 288] width 26 height 29
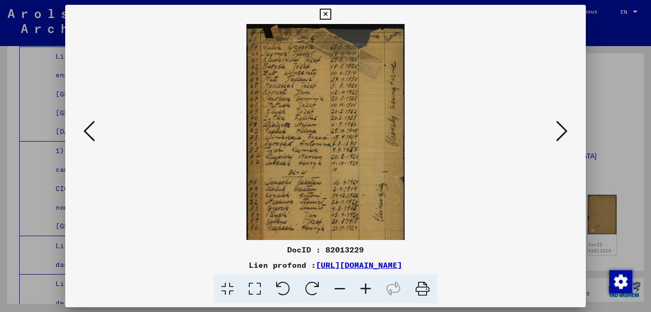
click at [364, 284] on icon at bounding box center [366, 288] width 26 height 29
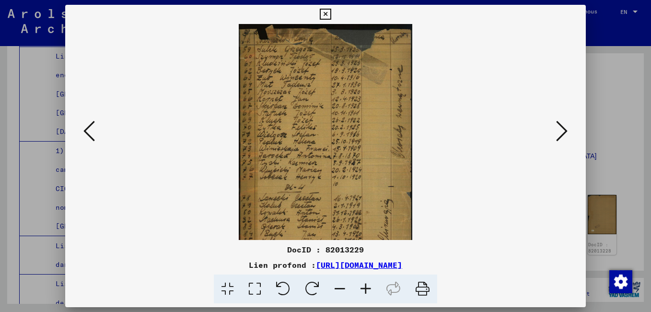
click at [364, 284] on icon at bounding box center [366, 288] width 26 height 29
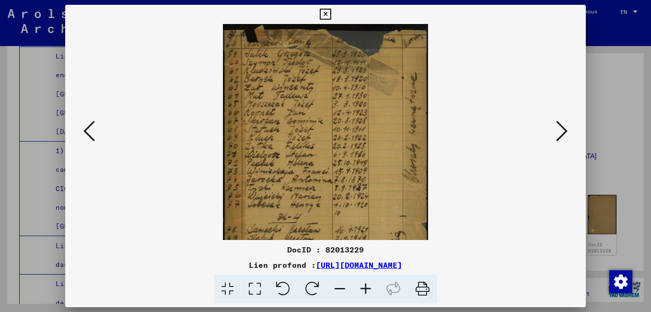
click at [364, 284] on icon at bounding box center [366, 288] width 26 height 29
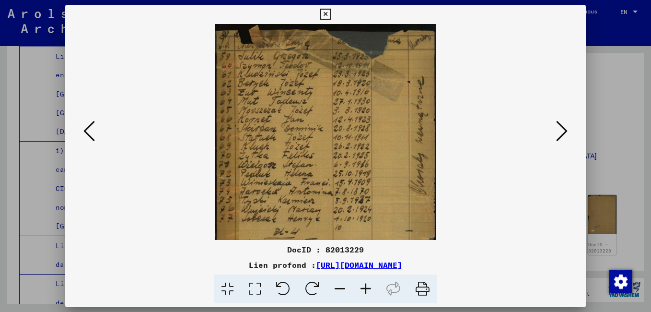
click at [364, 284] on icon at bounding box center [366, 288] width 26 height 29
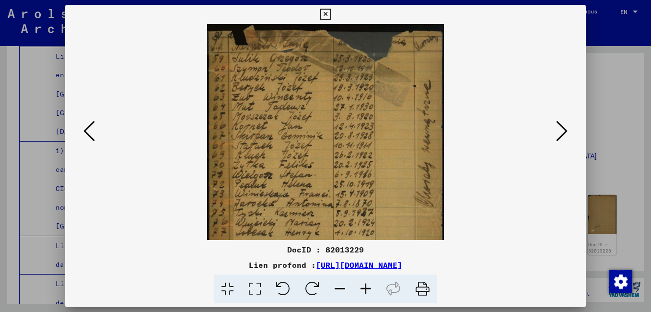
click at [364, 284] on icon at bounding box center [366, 288] width 26 height 29
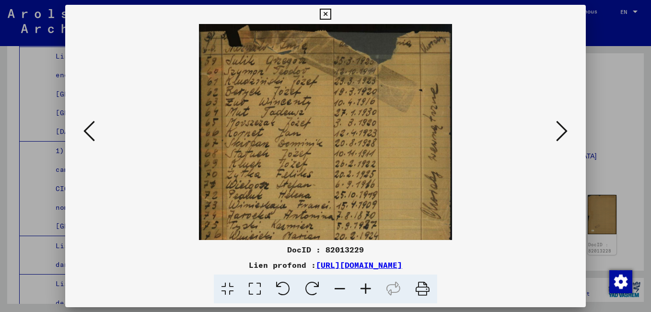
click at [364, 284] on icon at bounding box center [366, 288] width 26 height 29
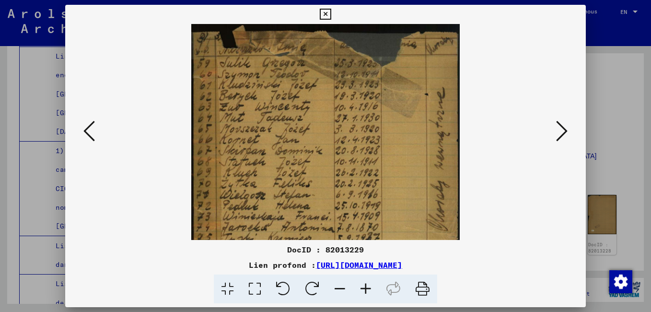
click at [364, 284] on icon at bounding box center [366, 288] width 26 height 29
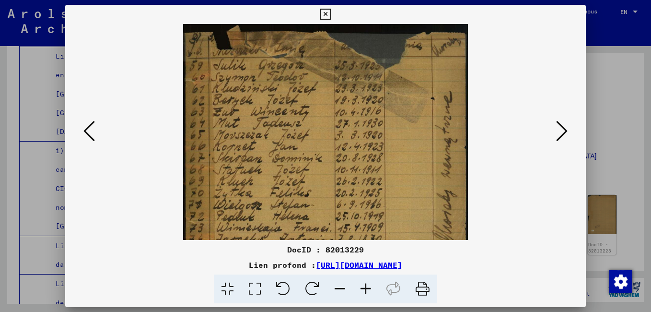
click at [364, 284] on icon at bounding box center [366, 288] width 26 height 29
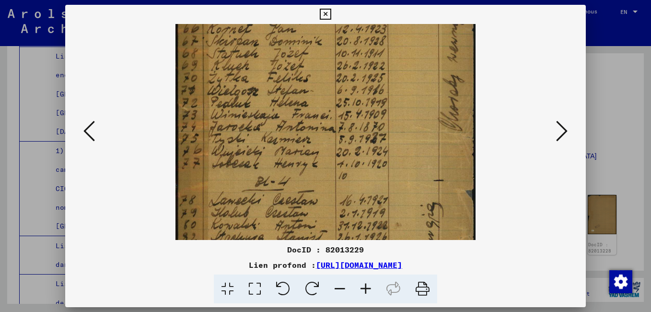
scroll to position [125, 0]
drag, startPoint x: 304, startPoint y: 190, endPoint x: 303, endPoint y: 66, distance: 124.7
click at [303, 66] on img at bounding box center [326, 127] width 300 height 456
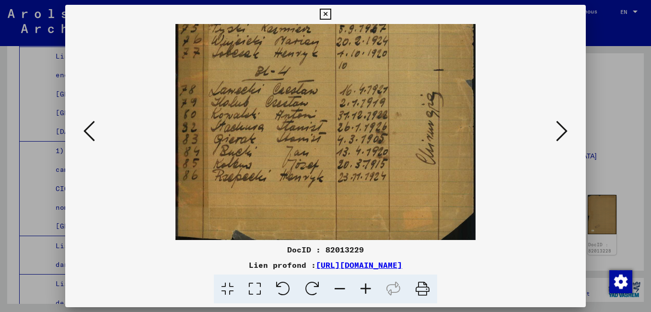
scroll to position [240, 0]
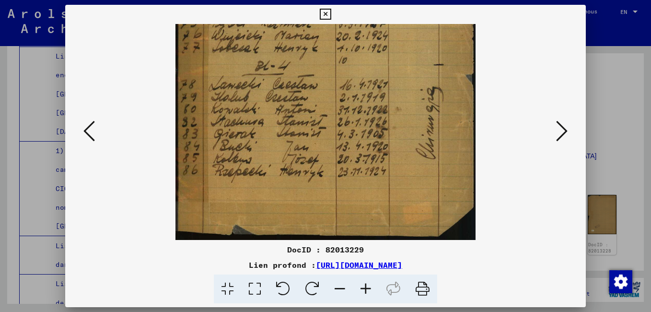
drag, startPoint x: 299, startPoint y: 185, endPoint x: 299, endPoint y: 65, distance: 120.4
click at [299, 65] on img at bounding box center [326, 12] width 300 height 456
click at [566, 133] on icon at bounding box center [562, 130] width 12 height 23
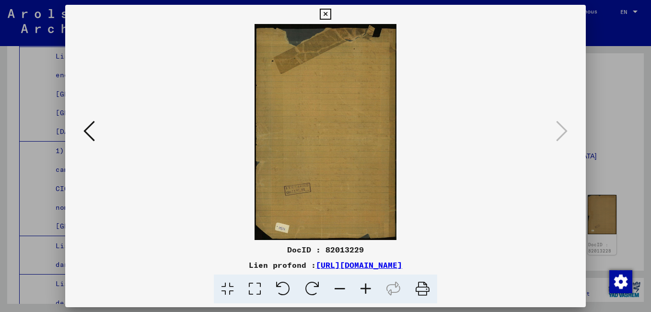
click at [327, 14] on icon at bounding box center [325, 15] width 11 height 12
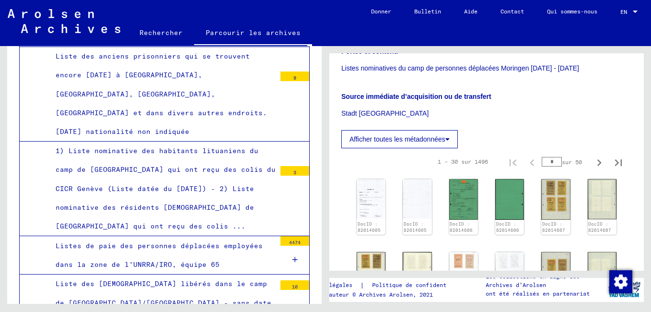
scroll to position [336, 0]
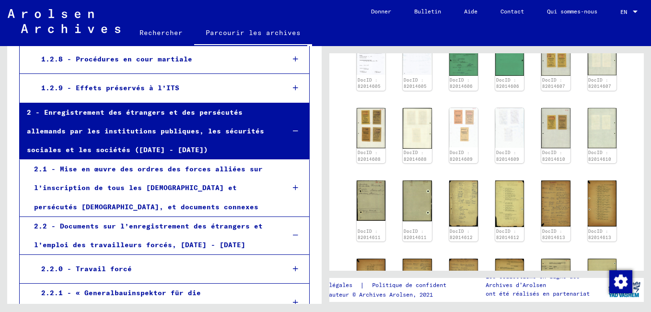
scroll to position [5416, 0]
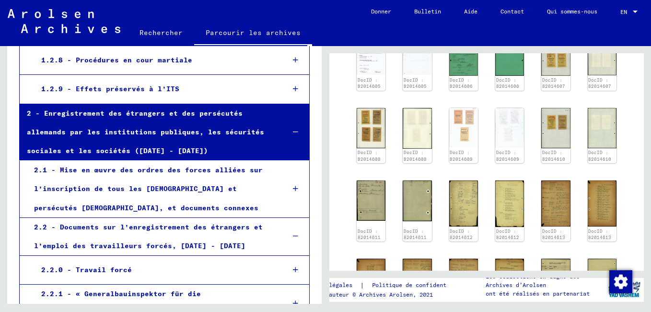
click at [293, 233] on icon at bounding box center [295, 236] width 5 height 7
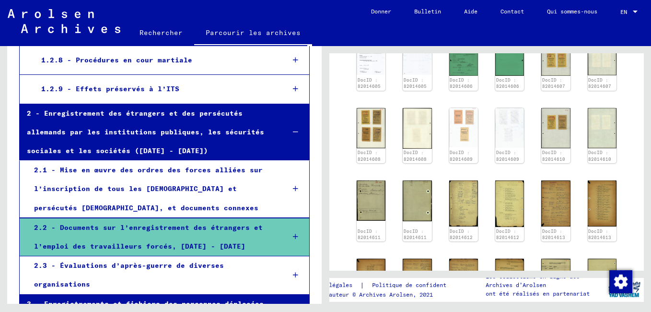
click at [293, 233] on icon at bounding box center [295, 236] width 5 height 7
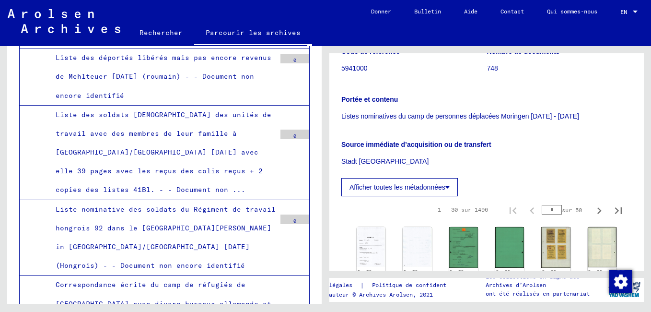
scroll to position [240, 0]
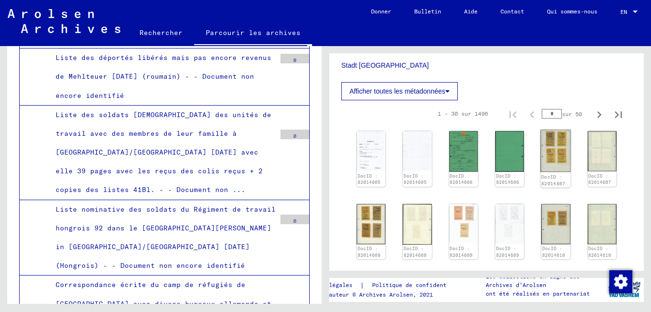
click at [552, 172] on img at bounding box center [556, 151] width 30 height 43
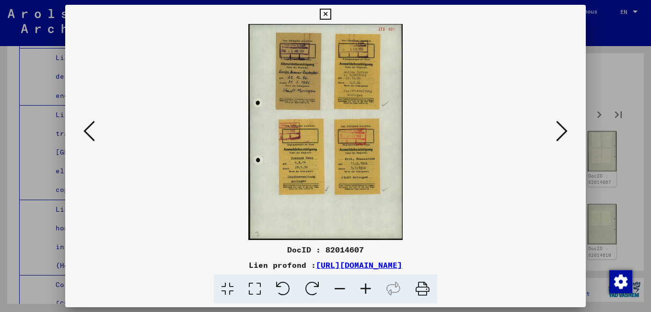
click at [572, 129] on div at bounding box center [325, 132] width 521 height 216
click at [557, 131] on icon at bounding box center [562, 130] width 12 height 23
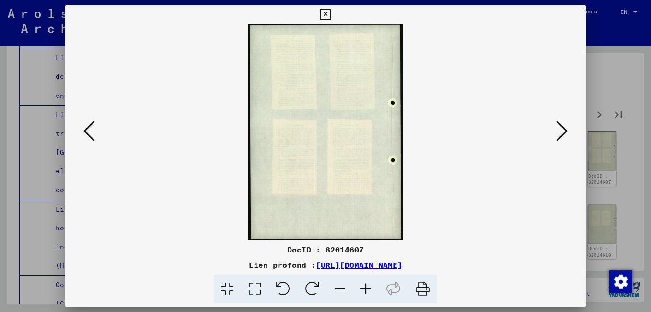
click at [557, 131] on icon at bounding box center [562, 130] width 12 height 23
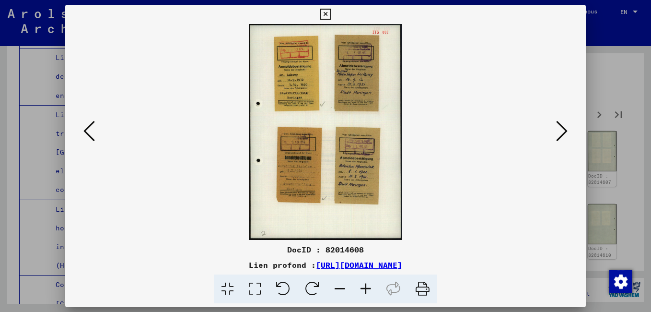
click at [557, 131] on icon at bounding box center [562, 130] width 12 height 23
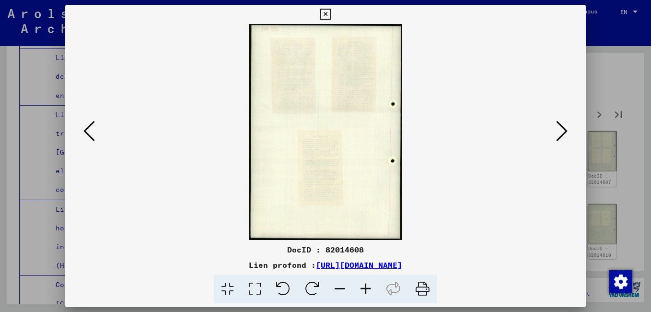
click at [557, 131] on icon at bounding box center [562, 130] width 12 height 23
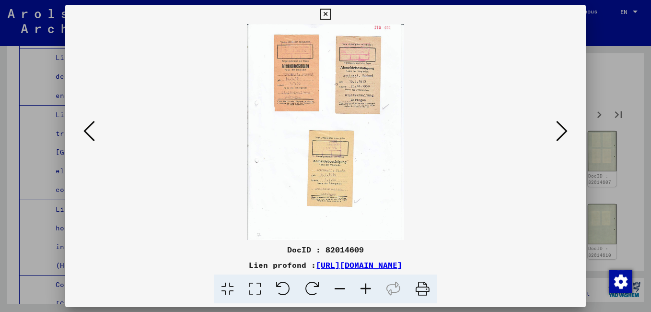
click at [557, 131] on icon at bounding box center [562, 130] width 12 height 23
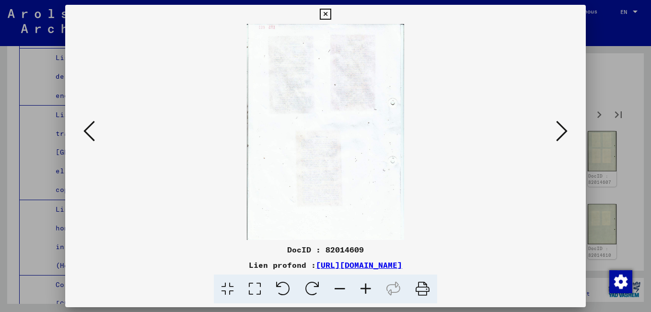
click at [557, 131] on icon at bounding box center [562, 130] width 12 height 23
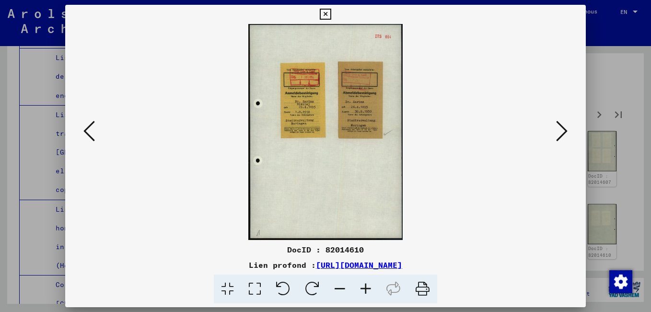
click at [557, 131] on icon at bounding box center [562, 130] width 12 height 23
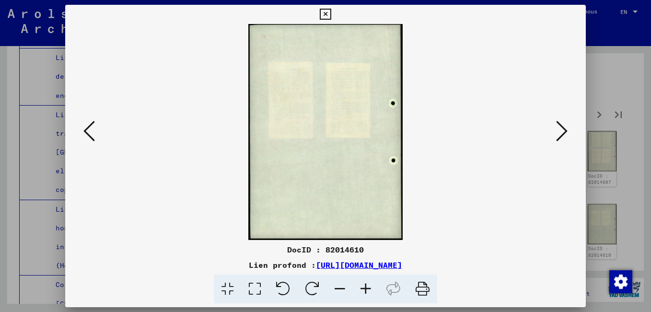
click at [557, 131] on icon at bounding box center [562, 130] width 12 height 23
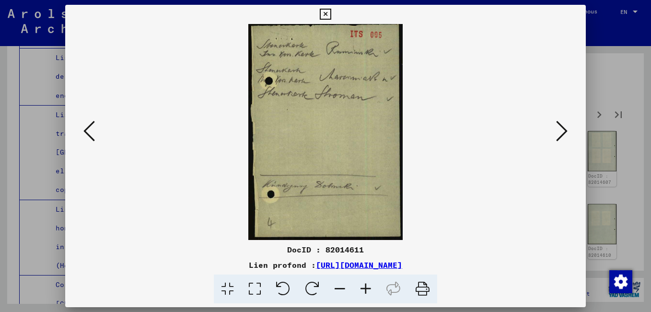
click at [557, 131] on icon at bounding box center [562, 130] width 12 height 23
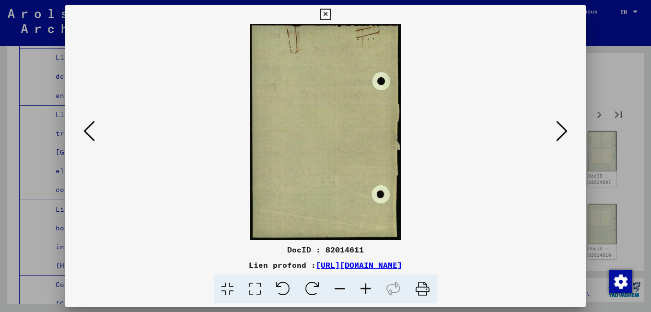
click at [557, 131] on icon at bounding box center [562, 130] width 12 height 23
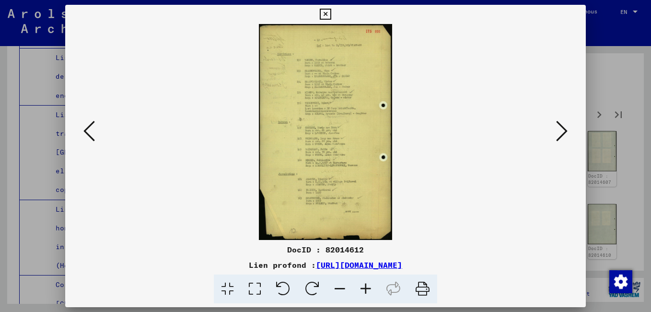
click at [557, 131] on icon at bounding box center [562, 130] width 12 height 23
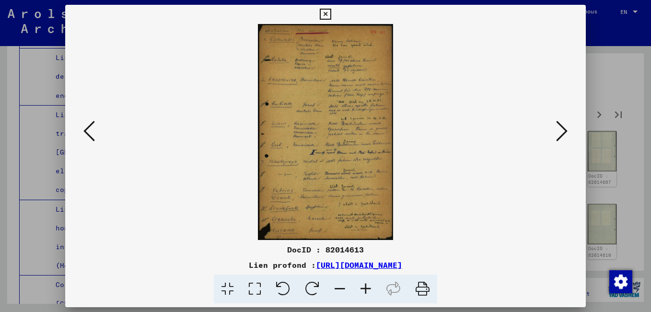
click at [557, 131] on icon at bounding box center [562, 130] width 12 height 23
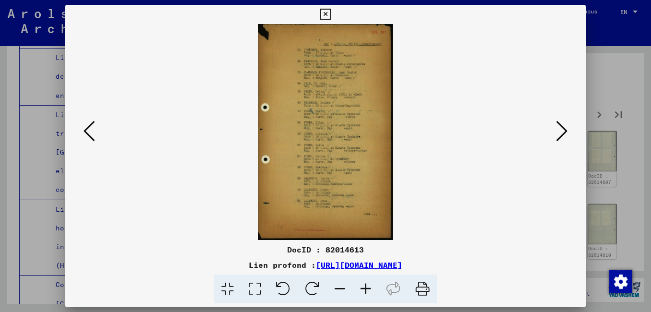
click at [355, 178] on img at bounding box center [326, 132] width 456 height 216
click at [367, 287] on icon at bounding box center [366, 288] width 26 height 29
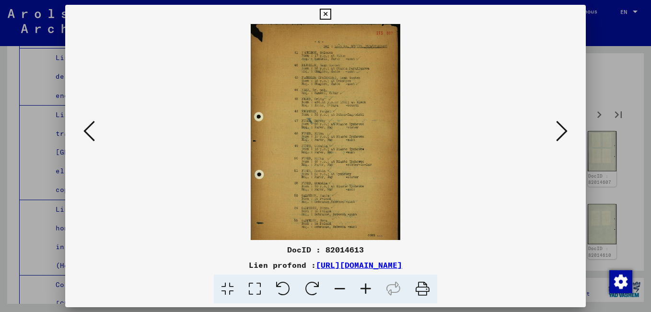
click at [367, 286] on icon at bounding box center [366, 288] width 26 height 29
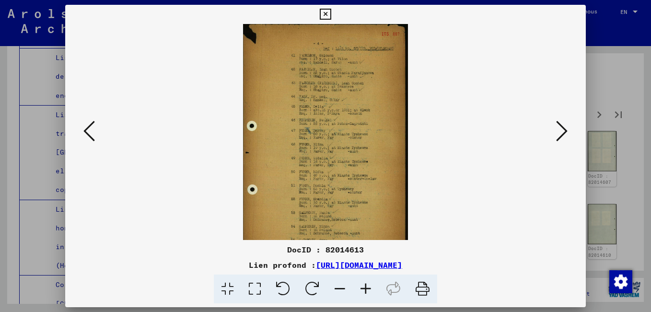
click at [367, 286] on icon at bounding box center [366, 288] width 26 height 29
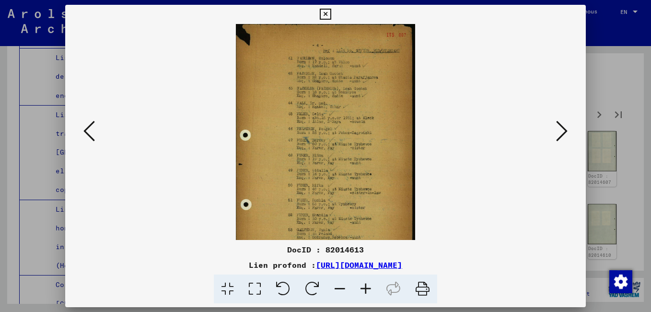
click at [367, 286] on icon at bounding box center [366, 288] width 26 height 29
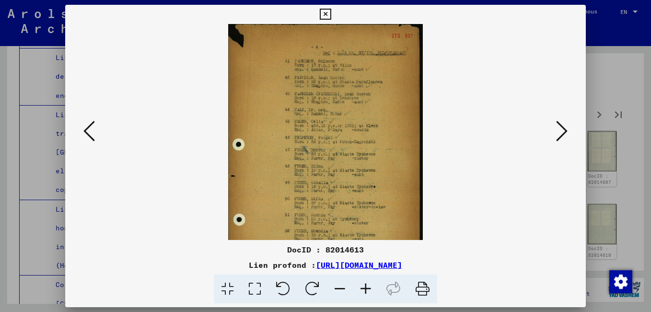
click at [366, 285] on icon at bounding box center [366, 288] width 26 height 29
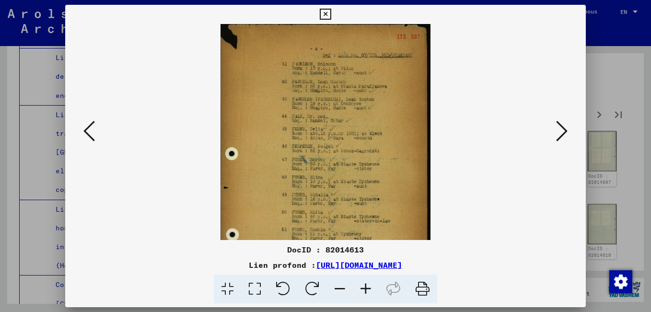
click at [365, 284] on icon at bounding box center [366, 288] width 26 height 29
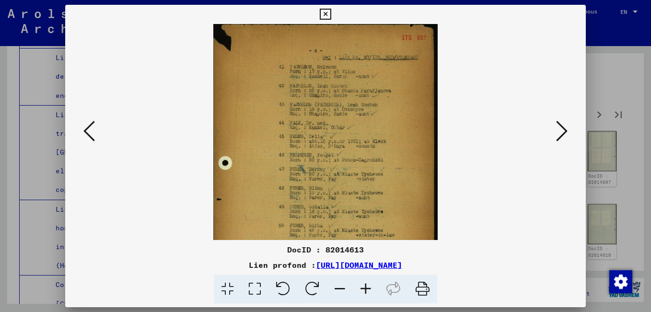
click at [365, 283] on icon at bounding box center [366, 288] width 26 height 29
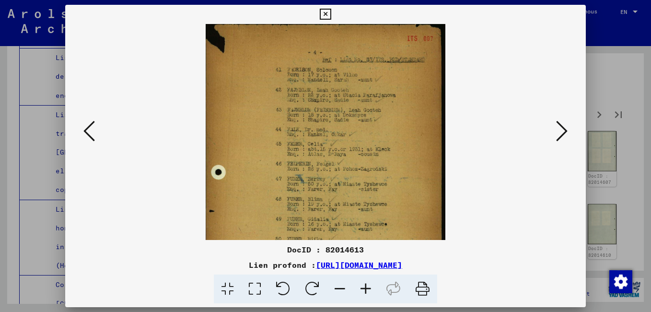
click at [364, 283] on icon at bounding box center [366, 288] width 26 height 29
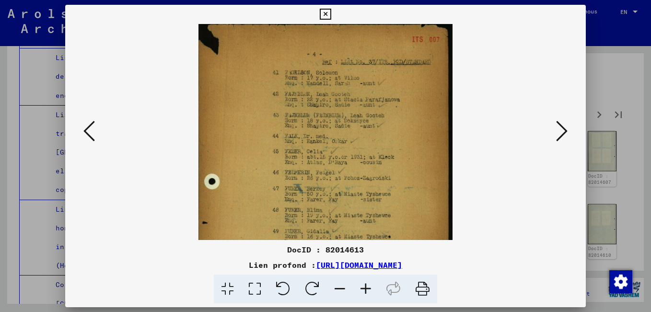
click at [364, 283] on icon at bounding box center [366, 288] width 26 height 29
click at [363, 281] on icon at bounding box center [366, 288] width 26 height 29
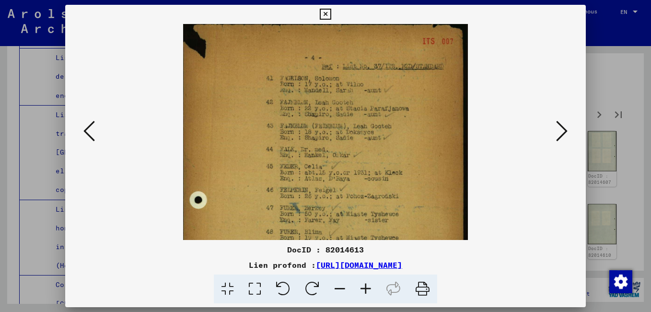
click at [363, 281] on icon at bounding box center [366, 288] width 26 height 29
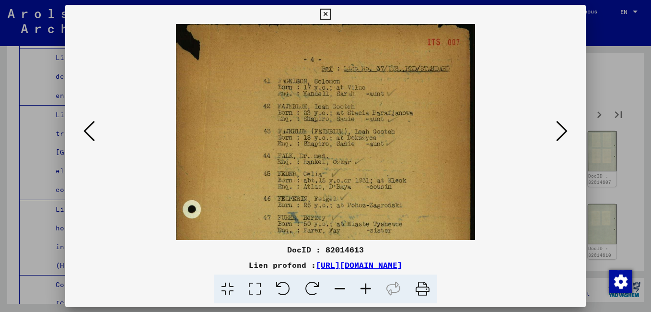
click at [362, 281] on icon at bounding box center [366, 288] width 26 height 29
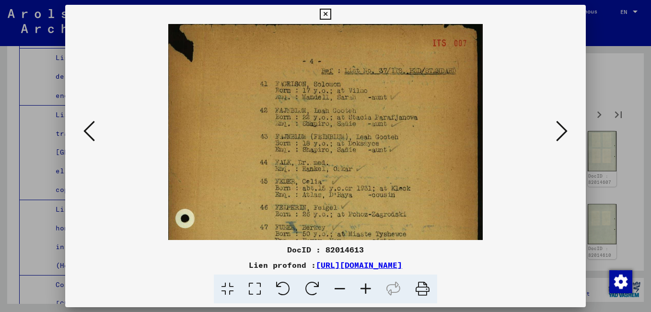
click at [361, 280] on icon at bounding box center [366, 288] width 26 height 29
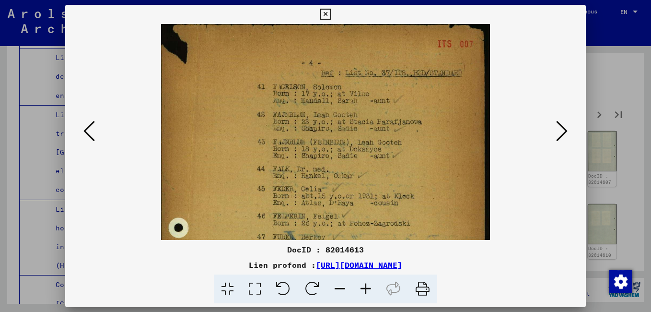
click at [360, 278] on icon at bounding box center [366, 288] width 26 height 29
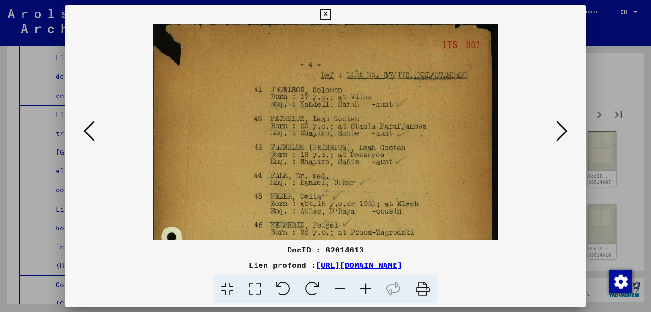
click at [360, 278] on icon at bounding box center [366, 288] width 26 height 29
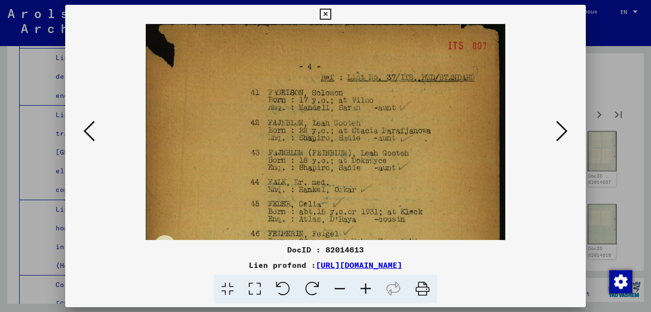
click at [326, 14] on icon at bounding box center [325, 15] width 11 height 12
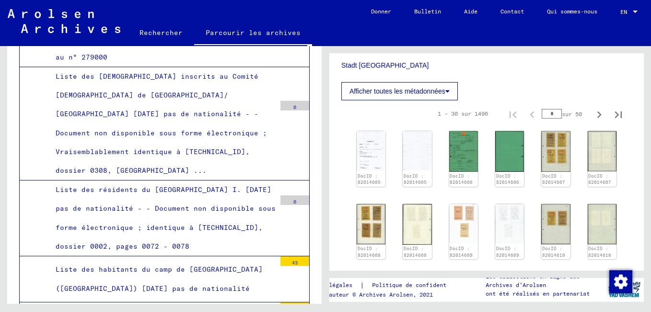
scroll to position [32202, 0]
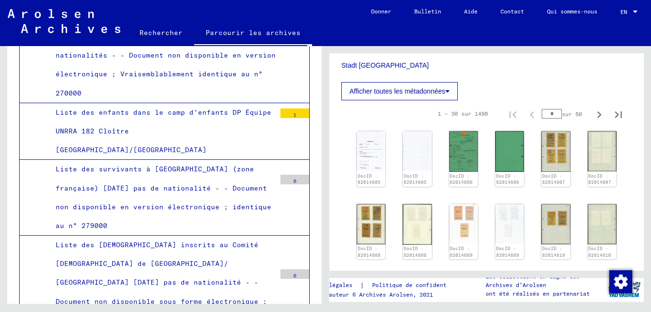
click at [636, 11] on div at bounding box center [635, 12] width 5 height 2
click at [543, 27] on div at bounding box center [325, 156] width 651 height 312
